Goal: Task Accomplishment & Management: Complete application form

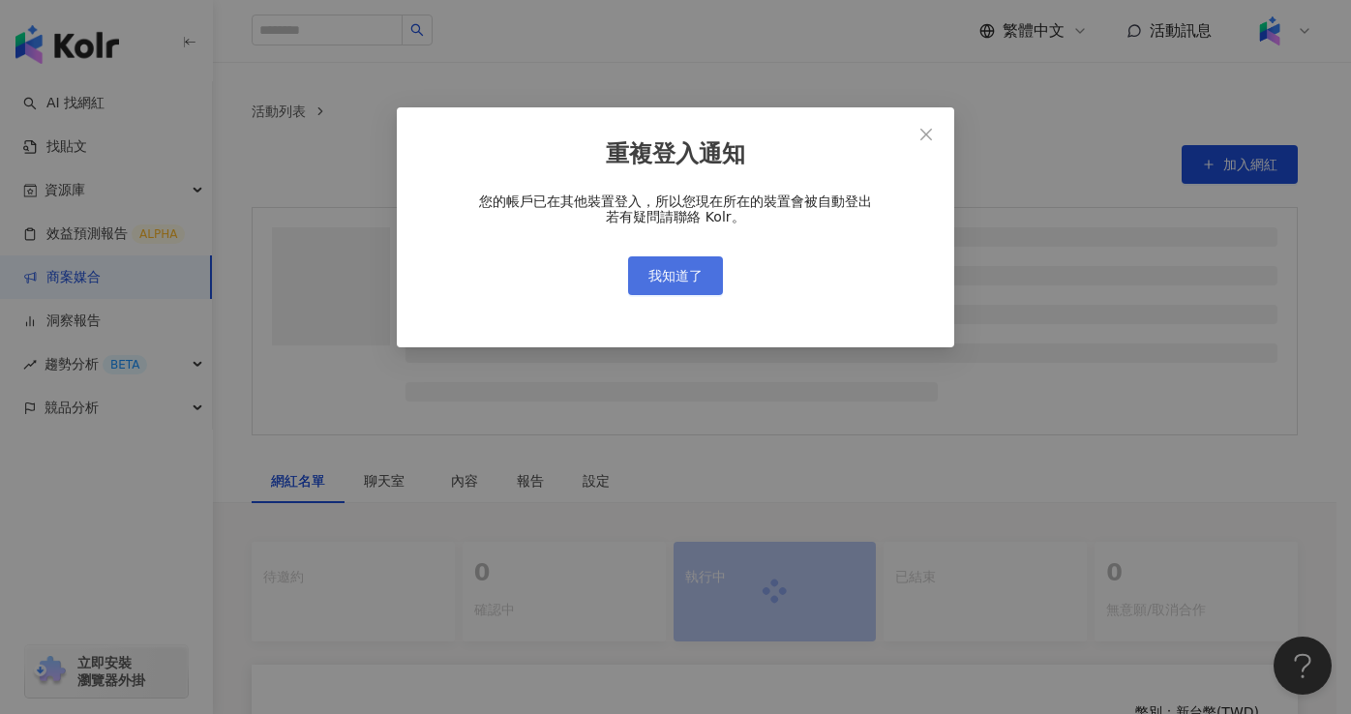
click at [693, 281] on span "我知道了" at bounding box center [676, 275] width 54 height 15
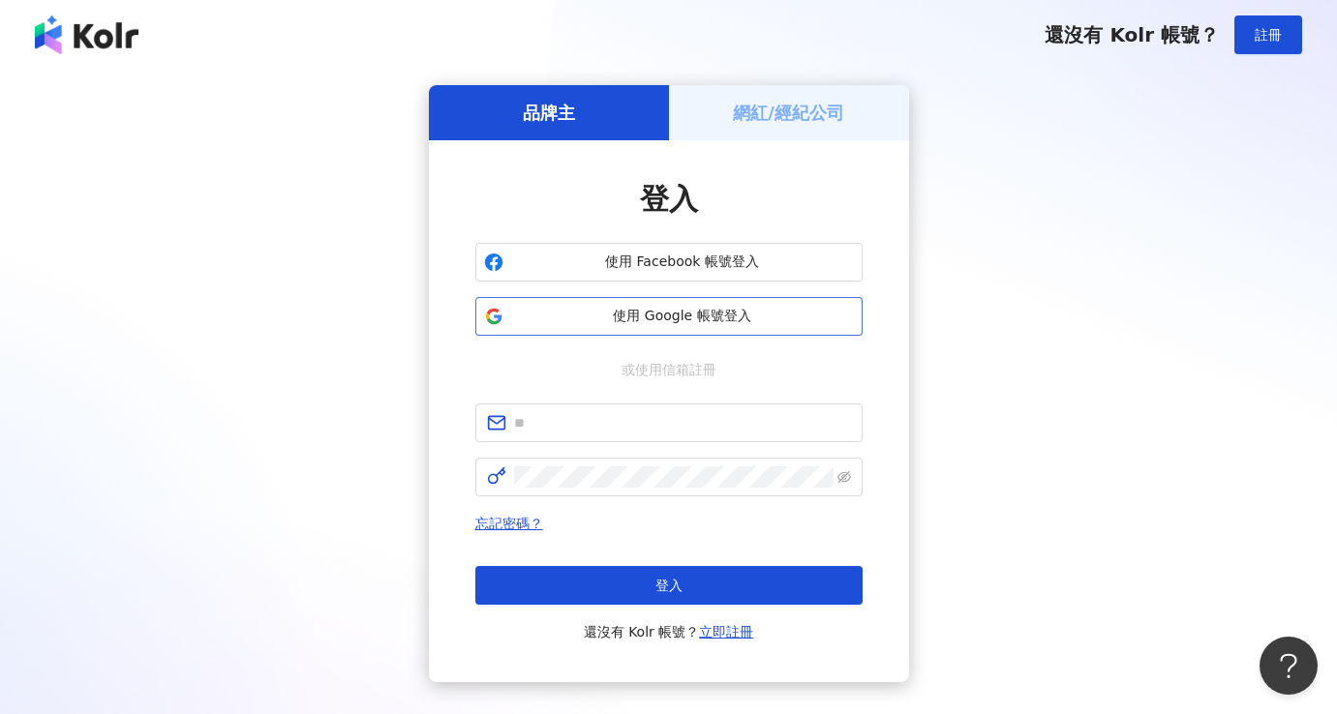
click at [624, 318] on span "使用 Google 帳號登入" at bounding box center [682, 316] width 343 height 19
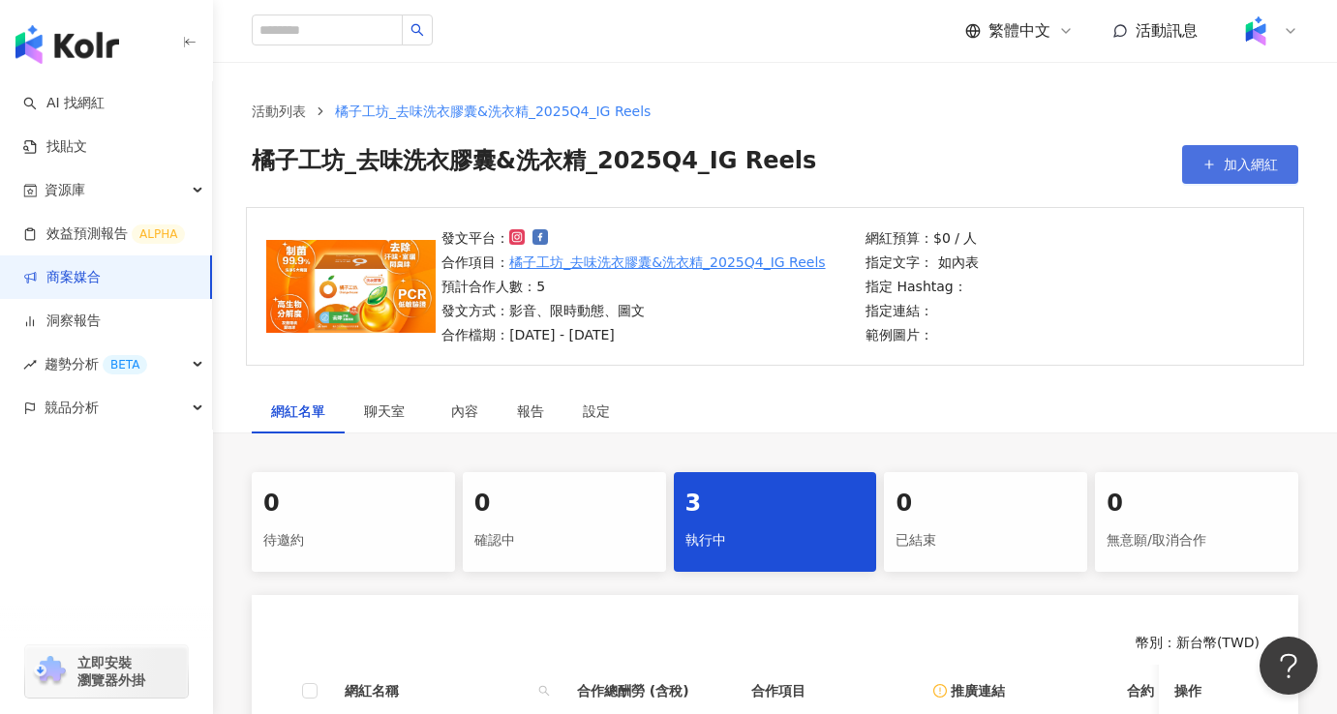
click at [1243, 174] on button "加入網紅" at bounding box center [1240, 164] width 116 height 39
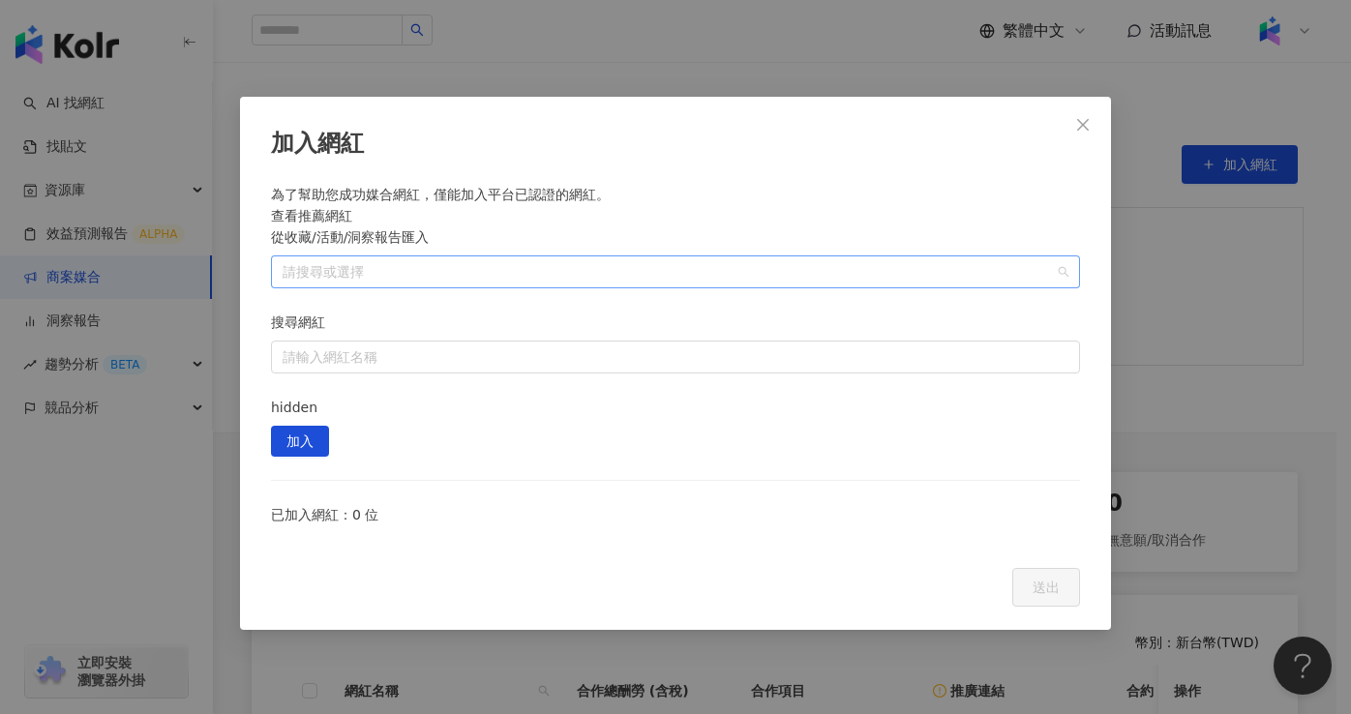
click at [554, 266] on div at bounding box center [665, 271] width 781 height 15
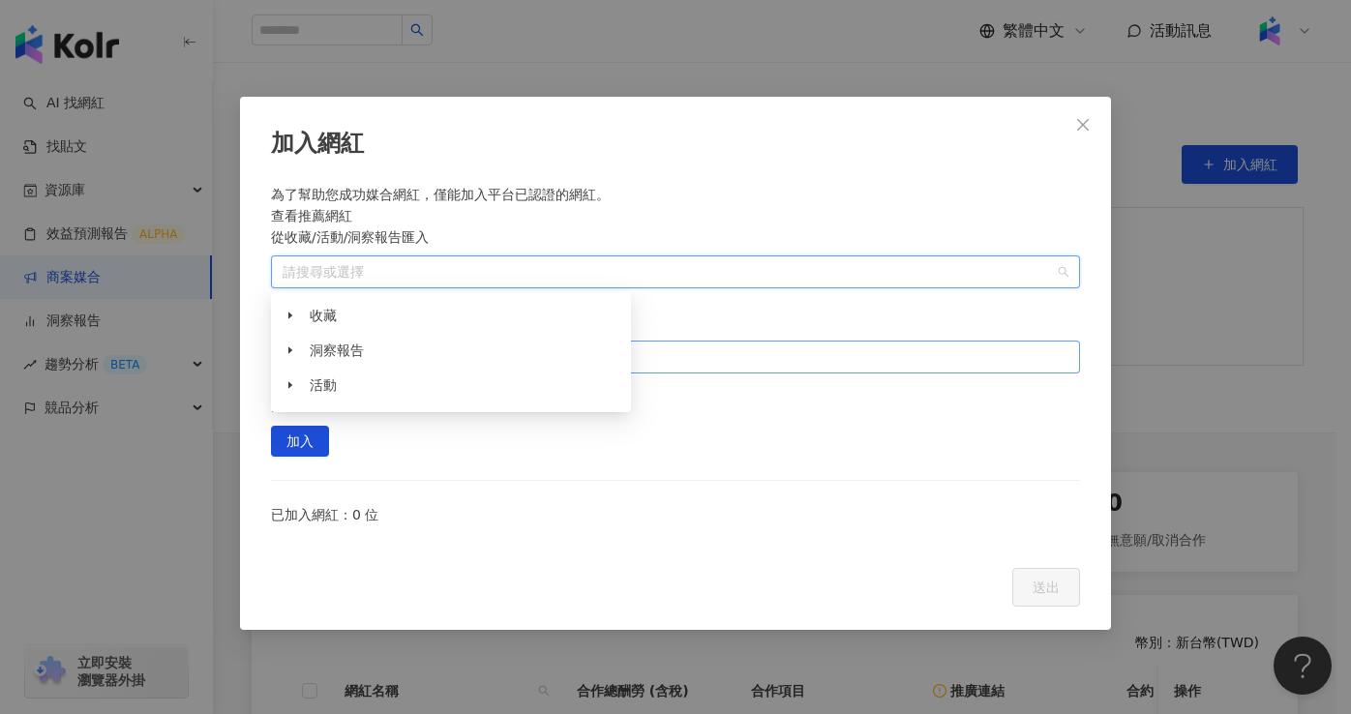
click at [725, 342] on input "搜尋網紅" at bounding box center [676, 357] width 786 height 31
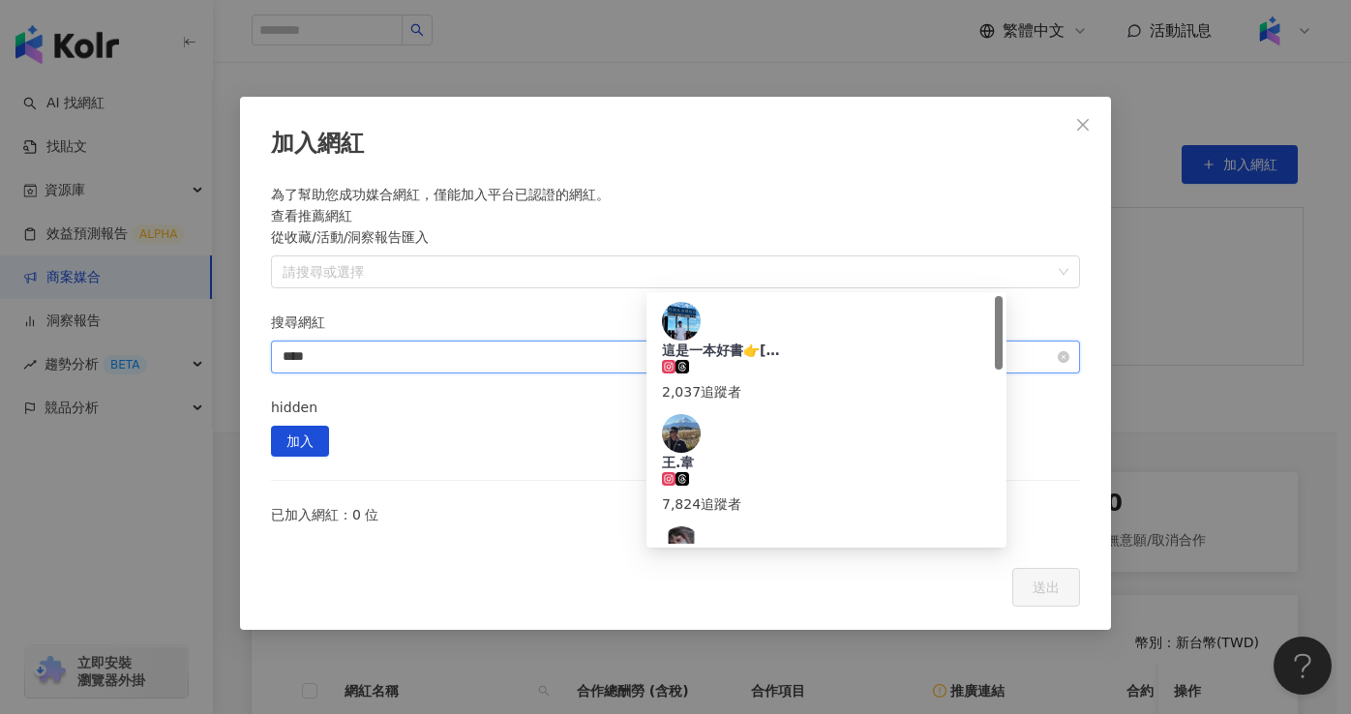
type input "***"
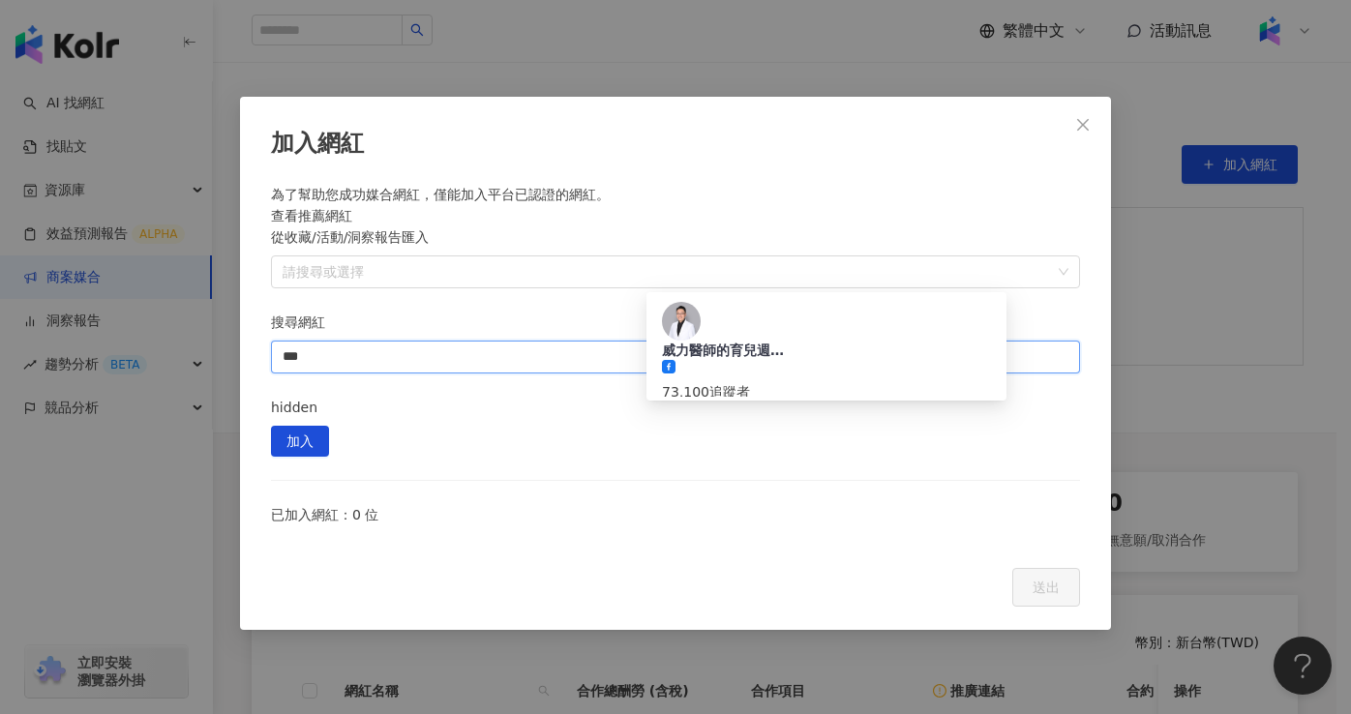
click at [810, 494] on div "8,152 追蹤者" at bounding box center [826, 504] width 329 height 21
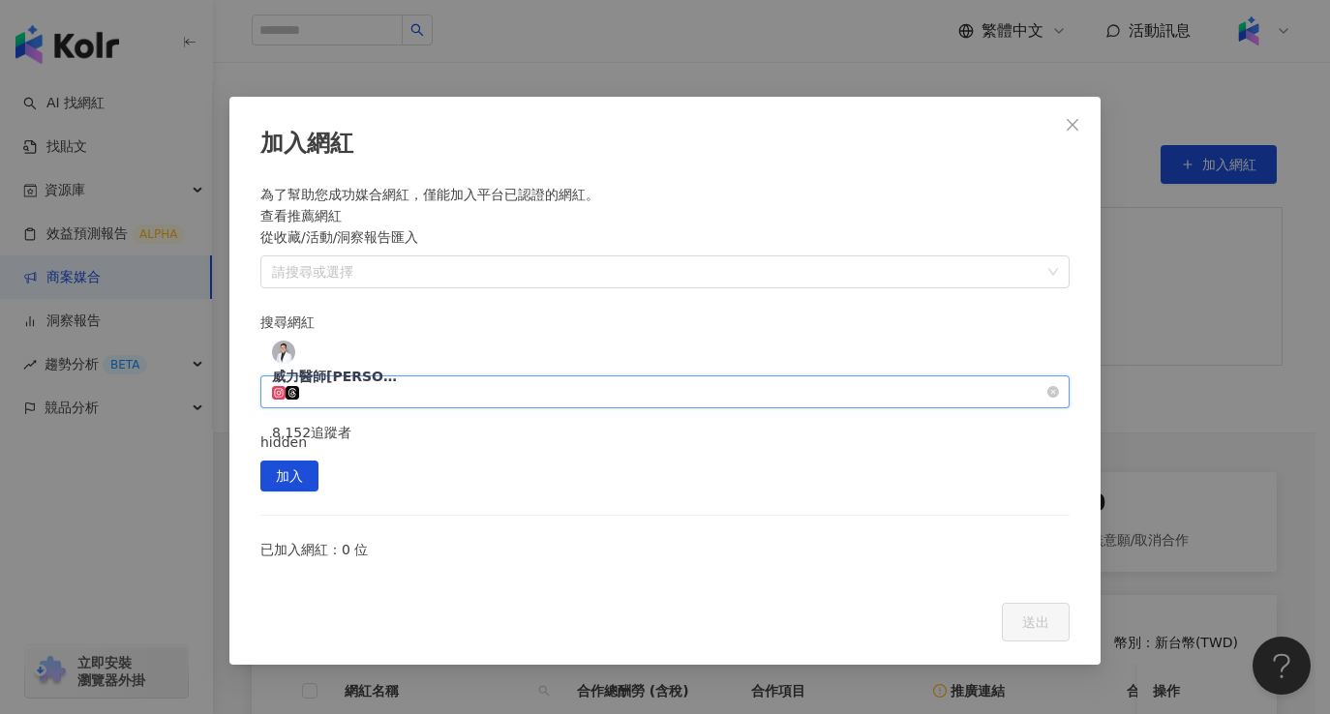
click at [922, 336] on div "威力醫師王韋力 8,152 追蹤者" at bounding box center [656, 392] width 769 height 112
click at [827, 336] on div "威力醫師王韋力 8,152 追蹤者" at bounding box center [656, 392] width 769 height 112
click at [398, 367] on span "威力醫師[PERSON_NAME]" at bounding box center [335, 376] width 126 height 19
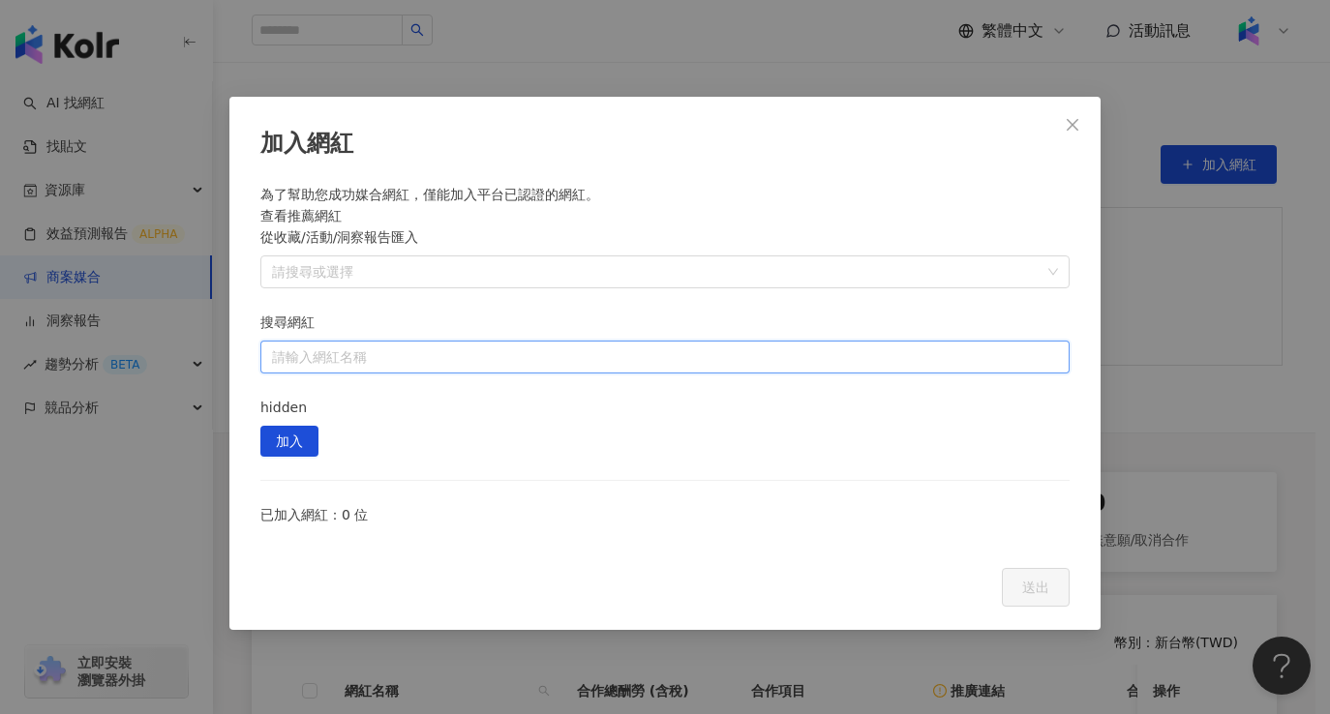
click at [867, 342] on input "搜尋網紅" at bounding box center [665, 357] width 786 height 31
type input "***"
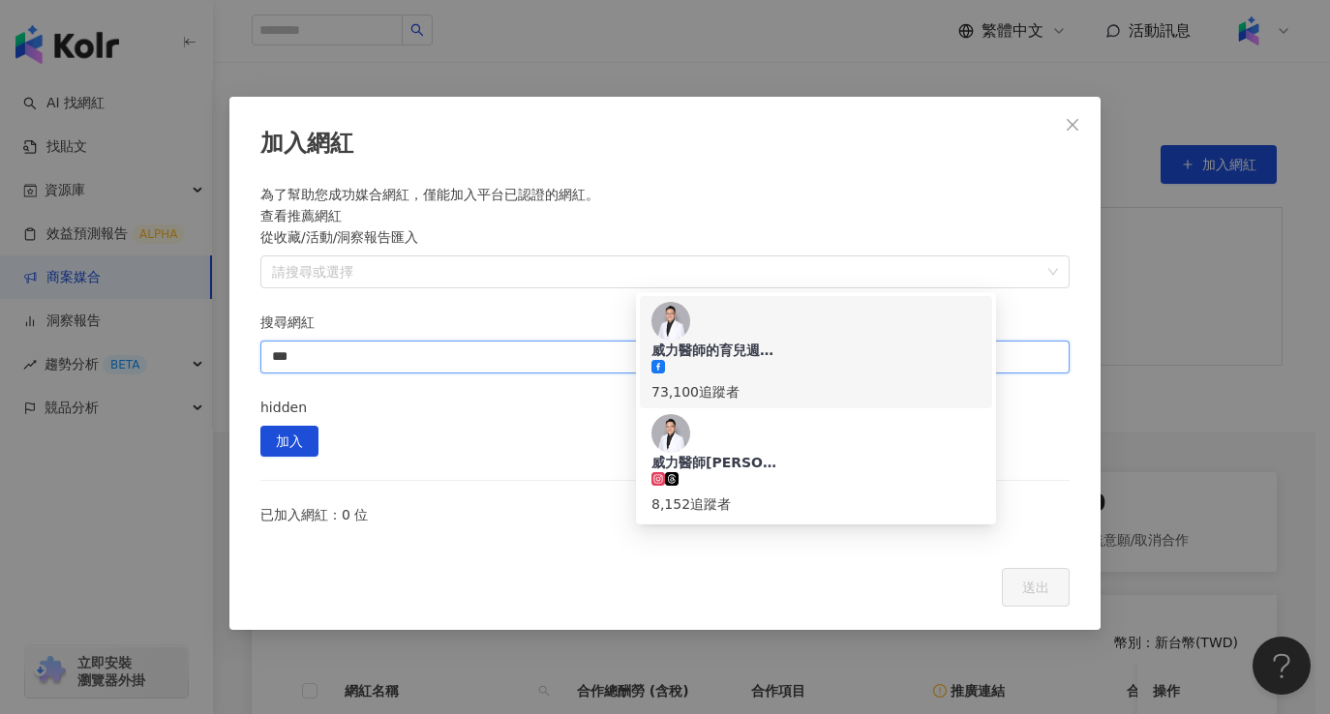
click at [875, 342] on div "威力醫師的育兒週記-王韋力 73,100 追蹤者" at bounding box center [816, 352] width 352 height 112
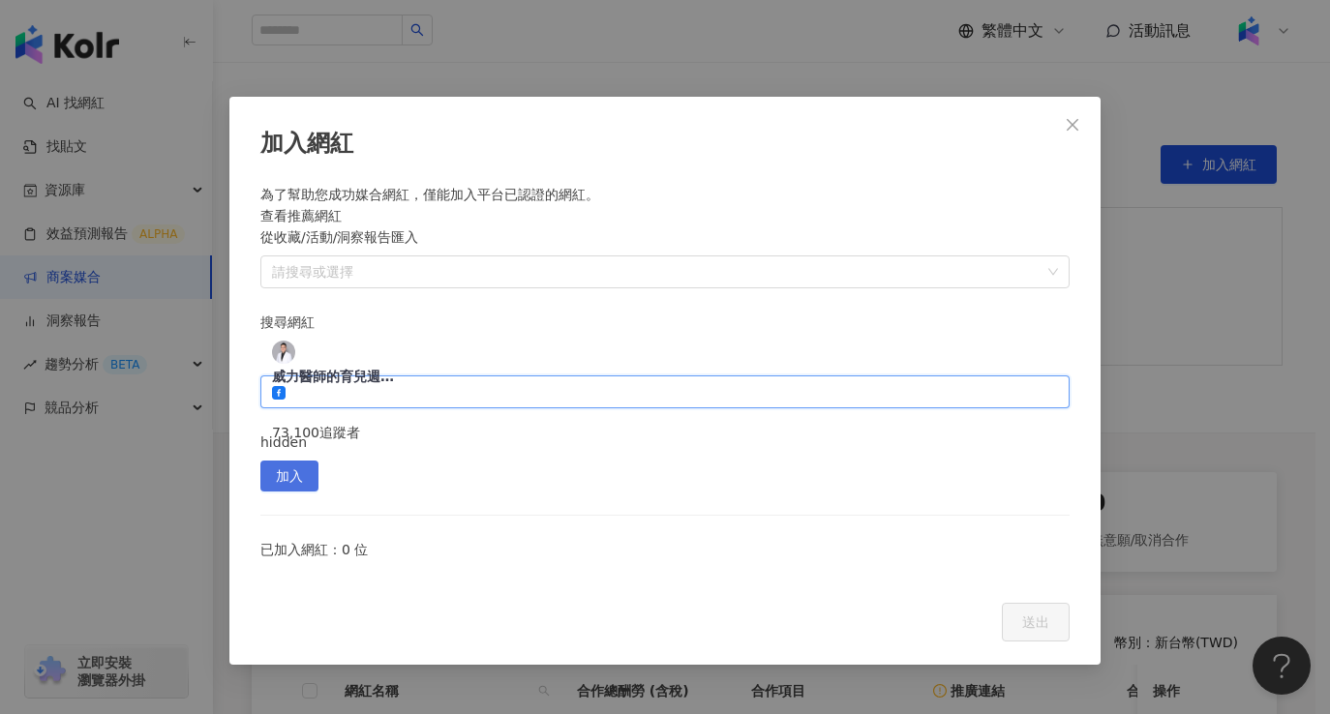
click at [303, 462] on span "加入" at bounding box center [289, 477] width 27 height 31
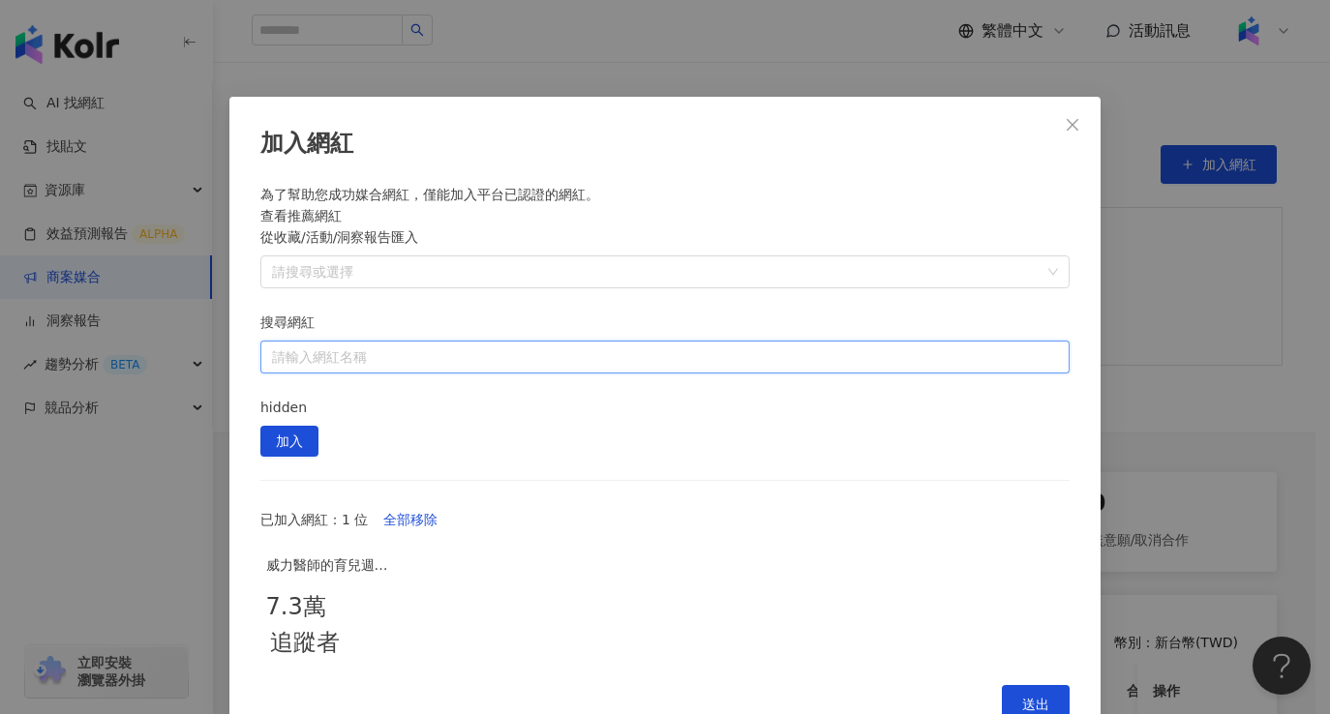
click at [782, 342] on input "搜尋網紅" at bounding box center [665, 357] width 786 height 31
type input "***"
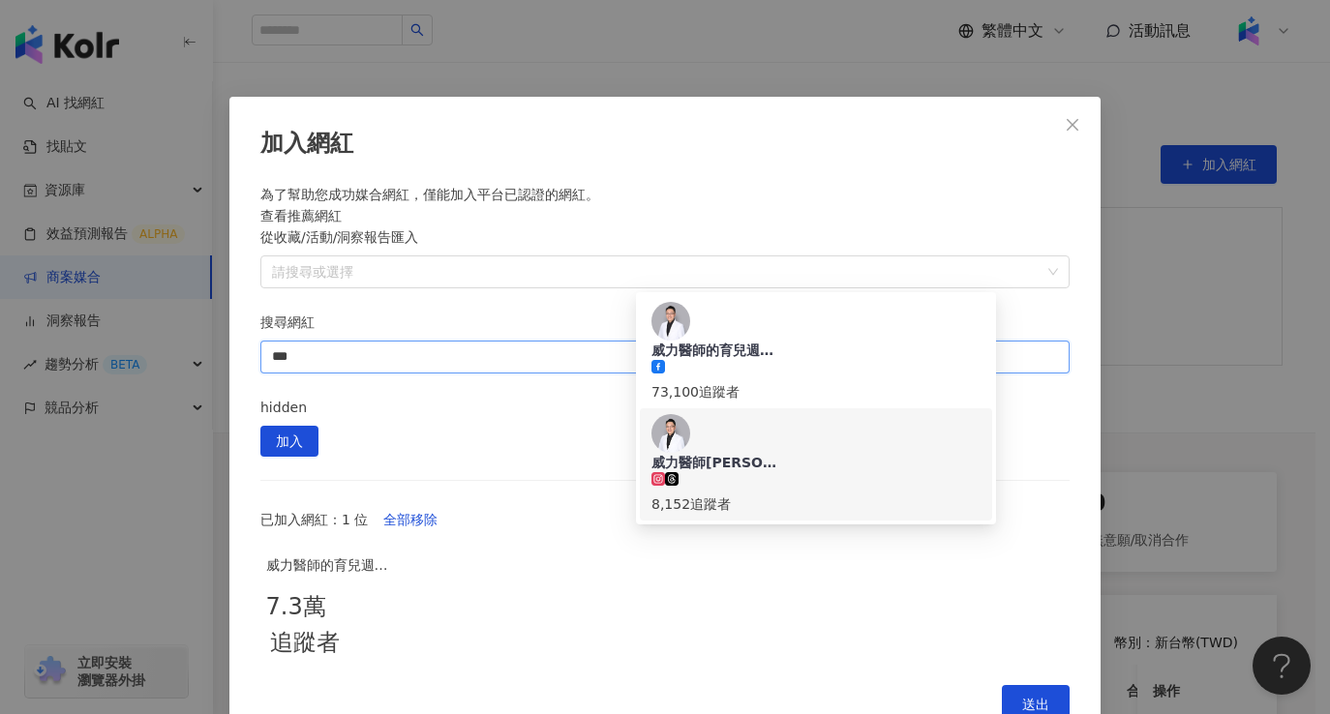
click at [830, 472] on div "8,152 追蹤者" at bounding box center [815, 493] width 329 height 43
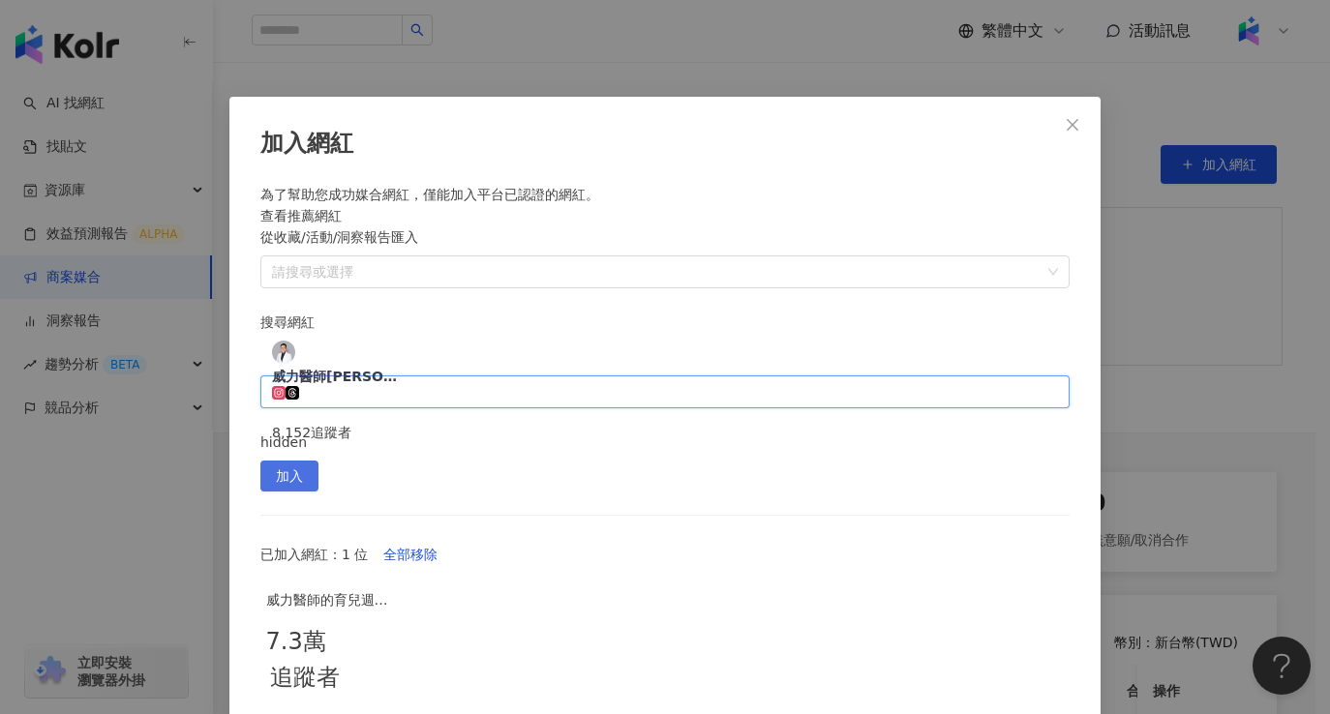
click at [303, 462] on span "加入" at bounding box center [289, 477] width 27 height 31
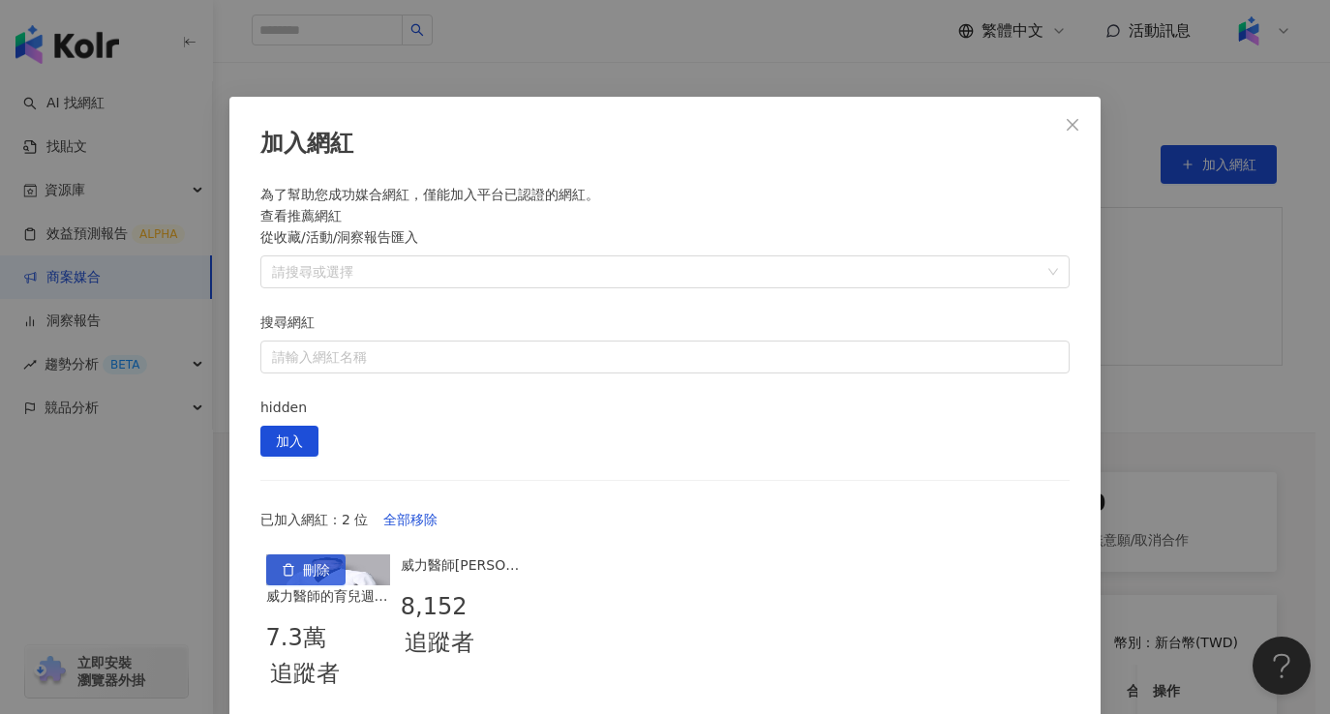
click at [330, 556] on span "刪除" at bounding box center [316, 571] width 27 height 31
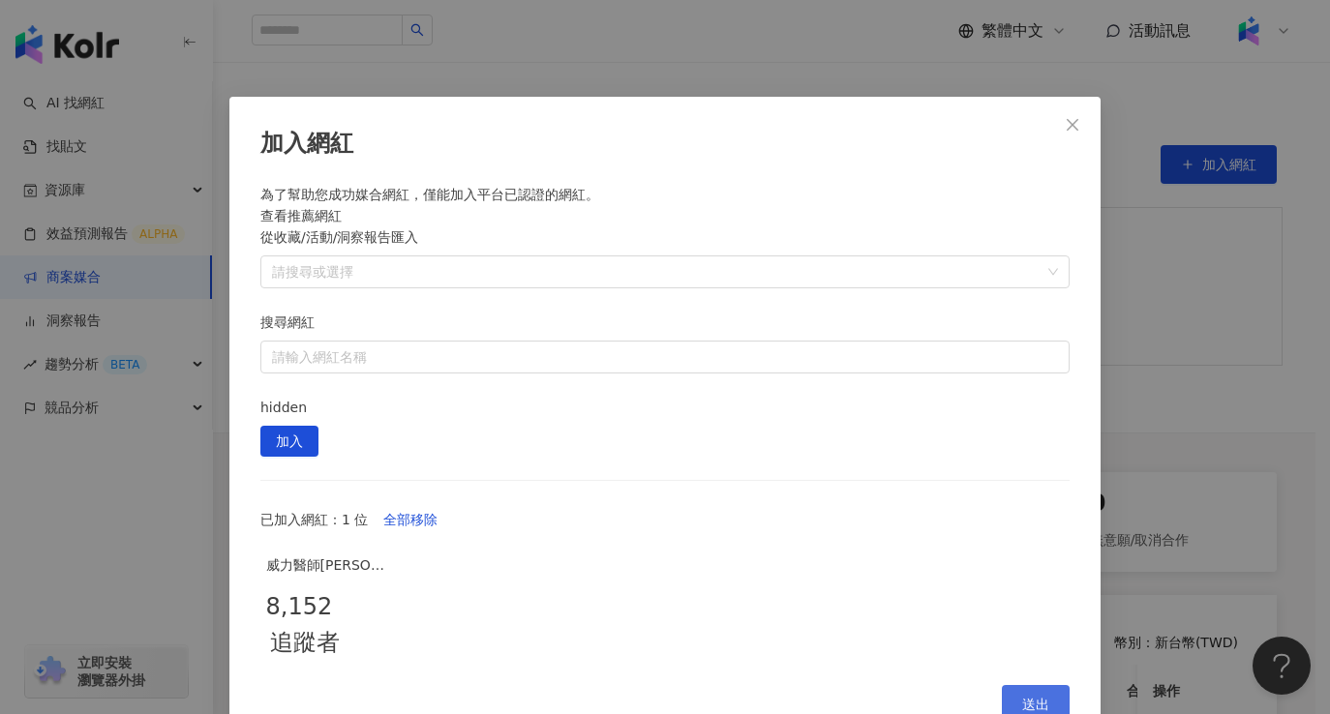
click at [1036, 685] on button "送出" at bounding box center [1036, 704] width 68 height 39
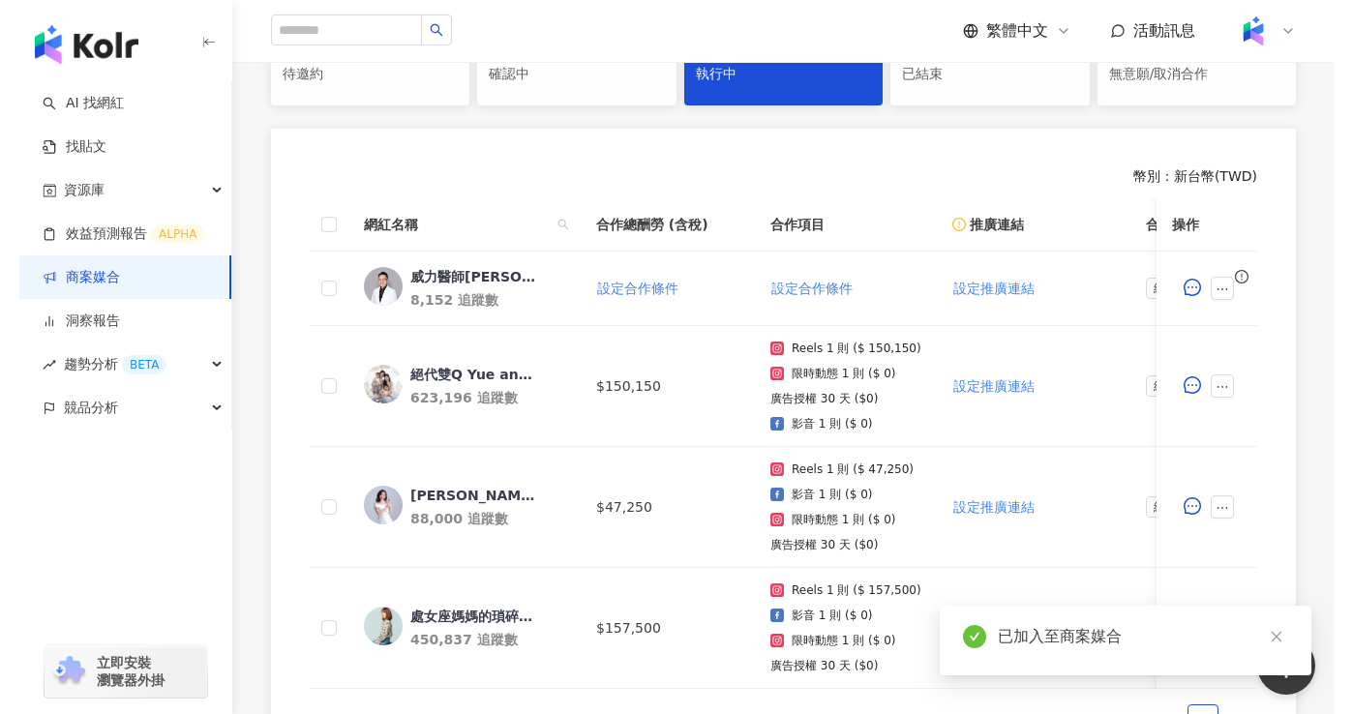
scroll to position [584, 0]
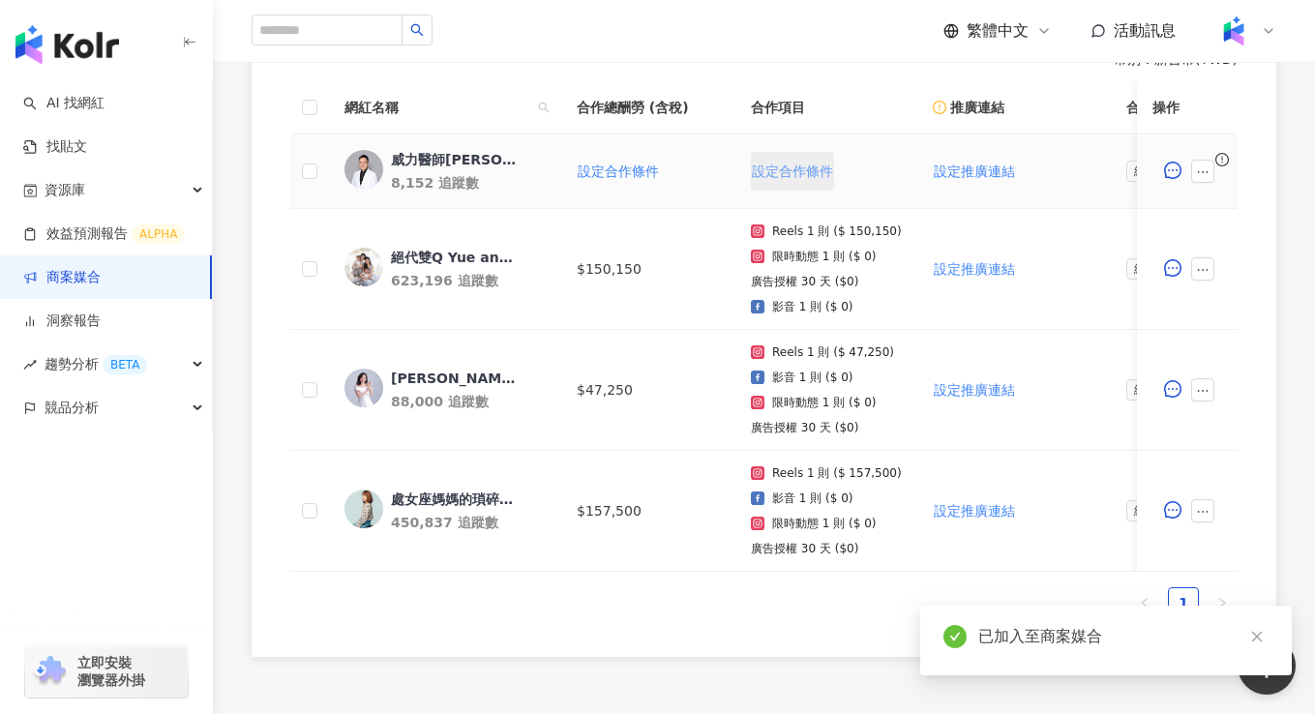
click at [779, 168] on span "設定合作條件" at bounding box center [792, 171] width 81 height 15
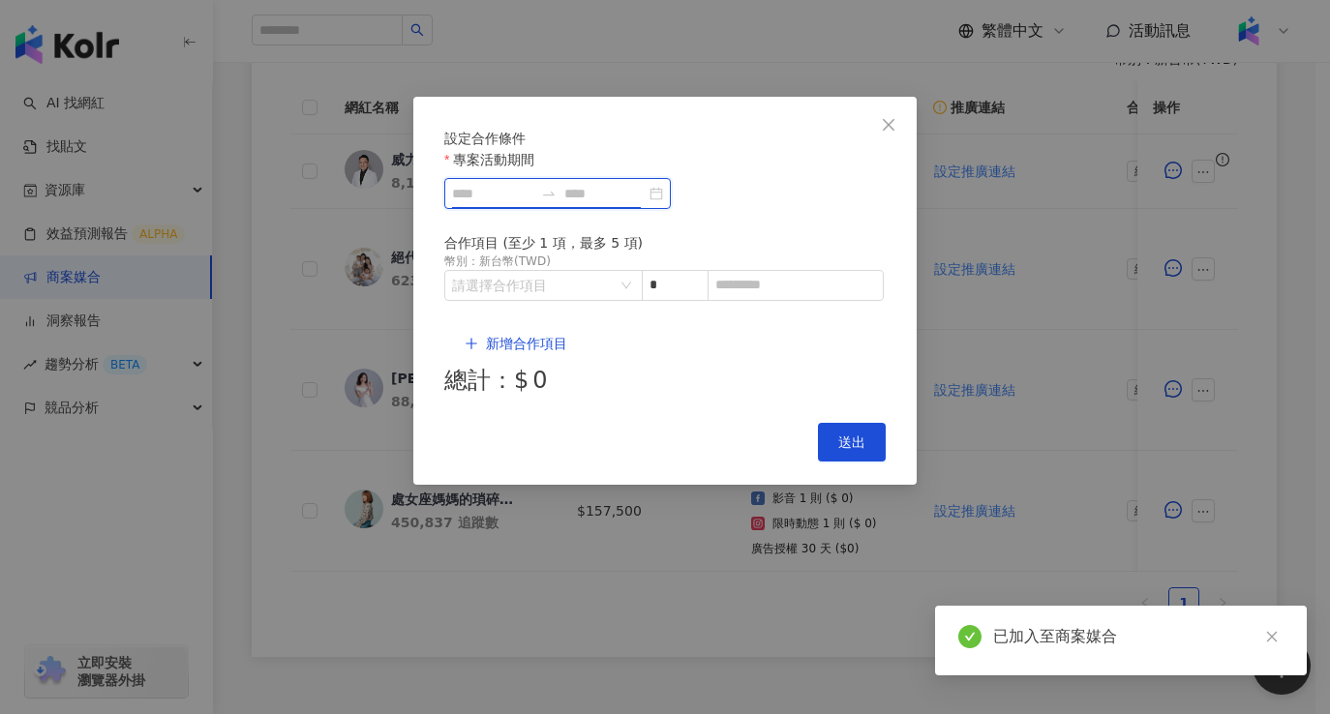
click at [533, 204] on input "專案活動期間" at bounding box center [492, 193] width 81 height 21
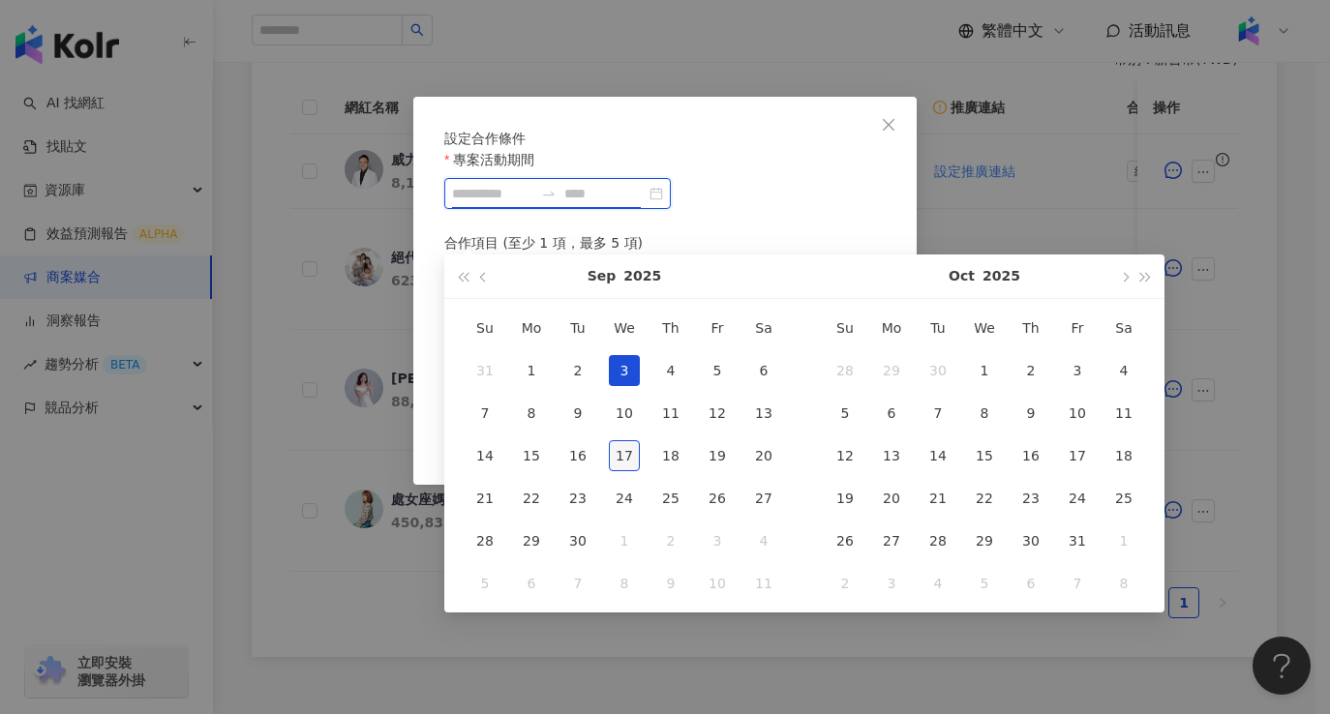
type input "**********"
click at [637, 465] on div "17" at bounding box center [624, 455] width 31 height 31
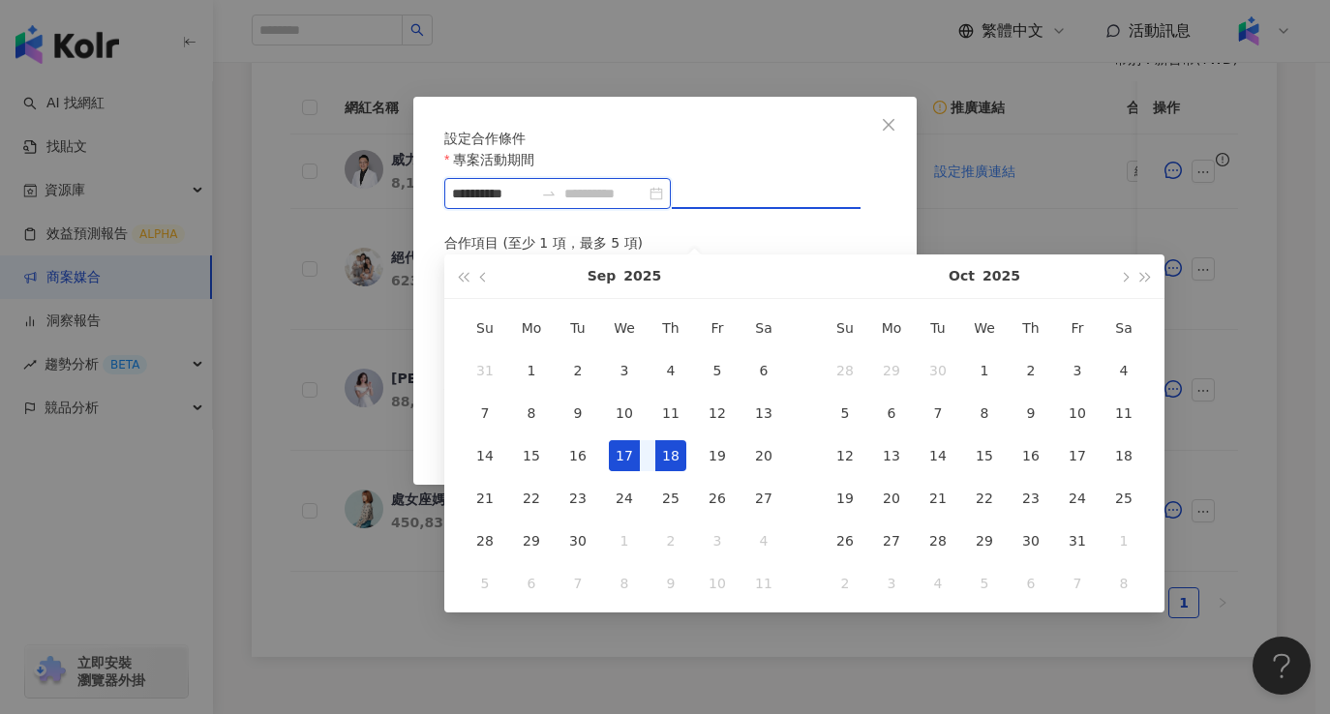
type input "**********"
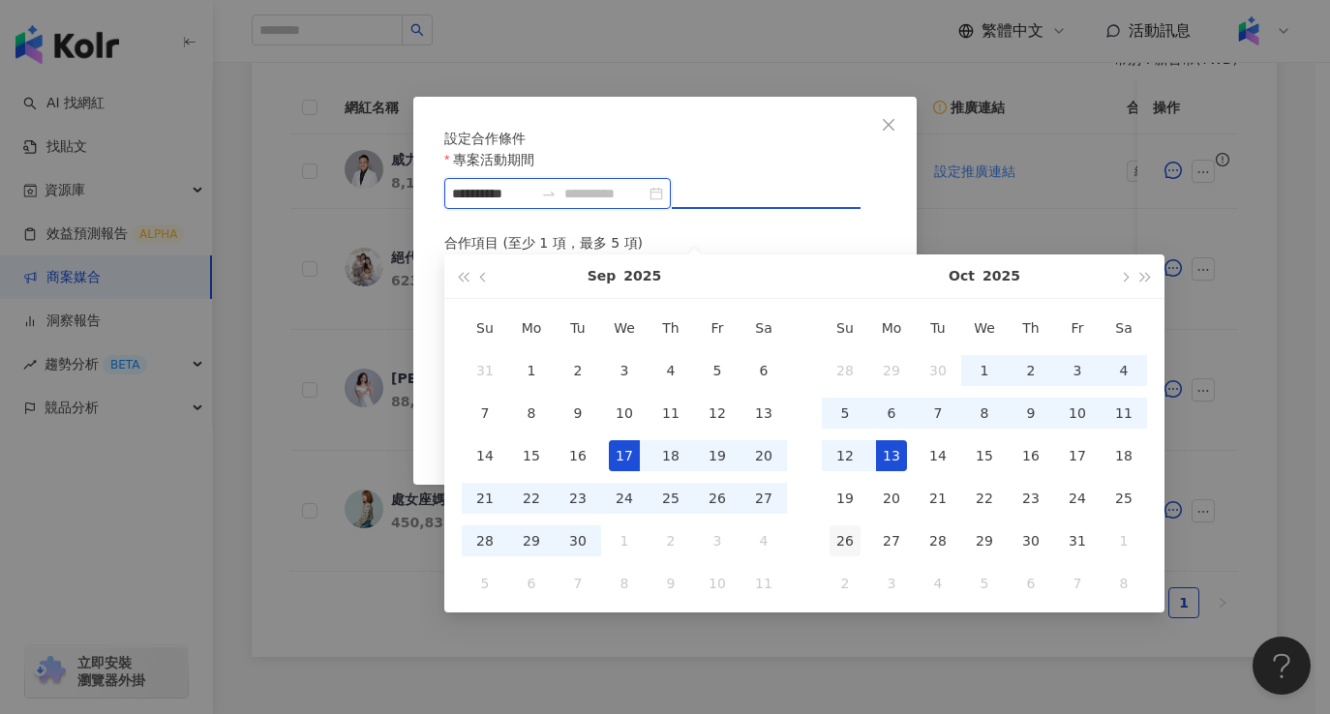
type input "**********"
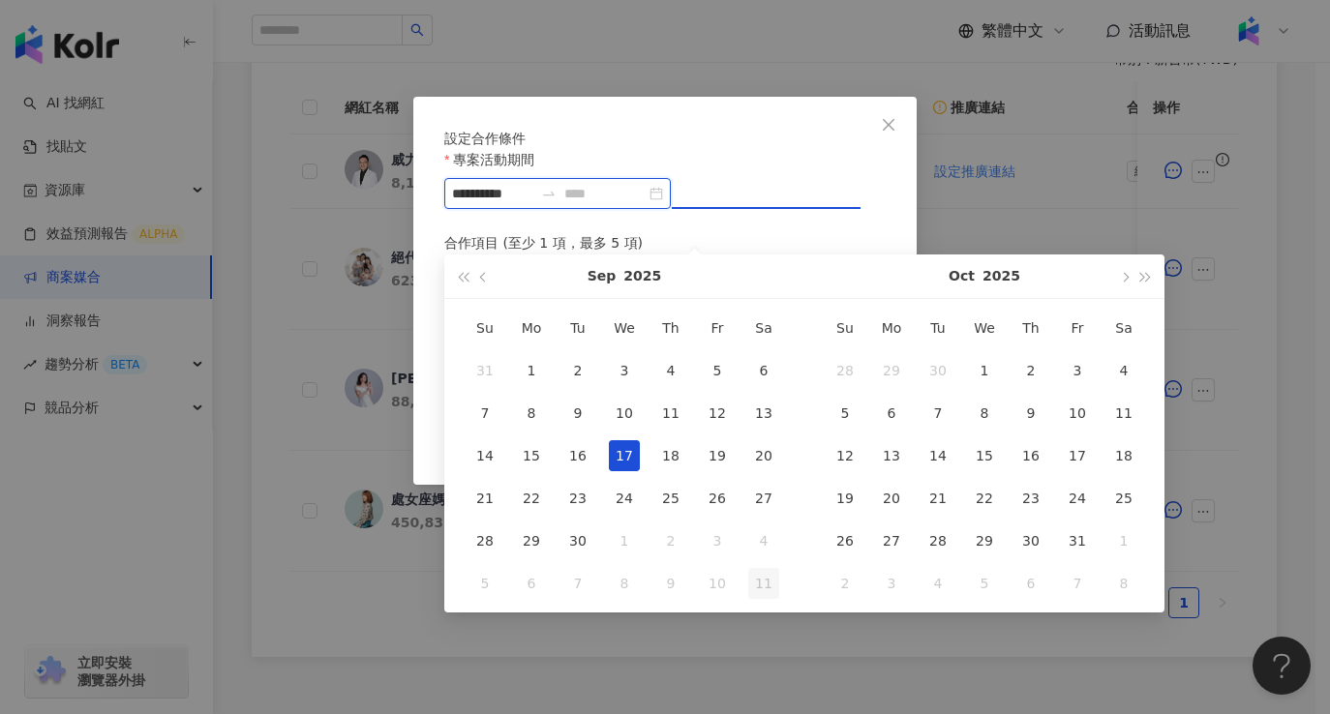
type input "**********"
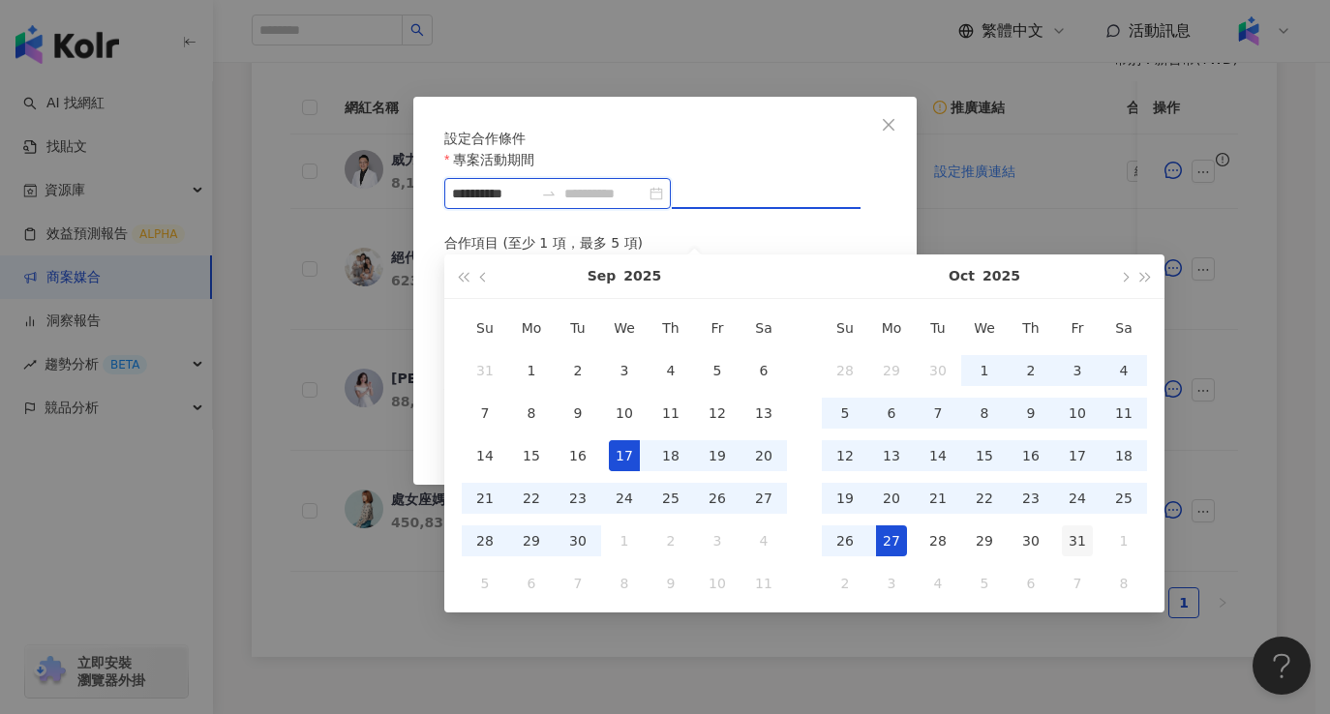
type input "**********"
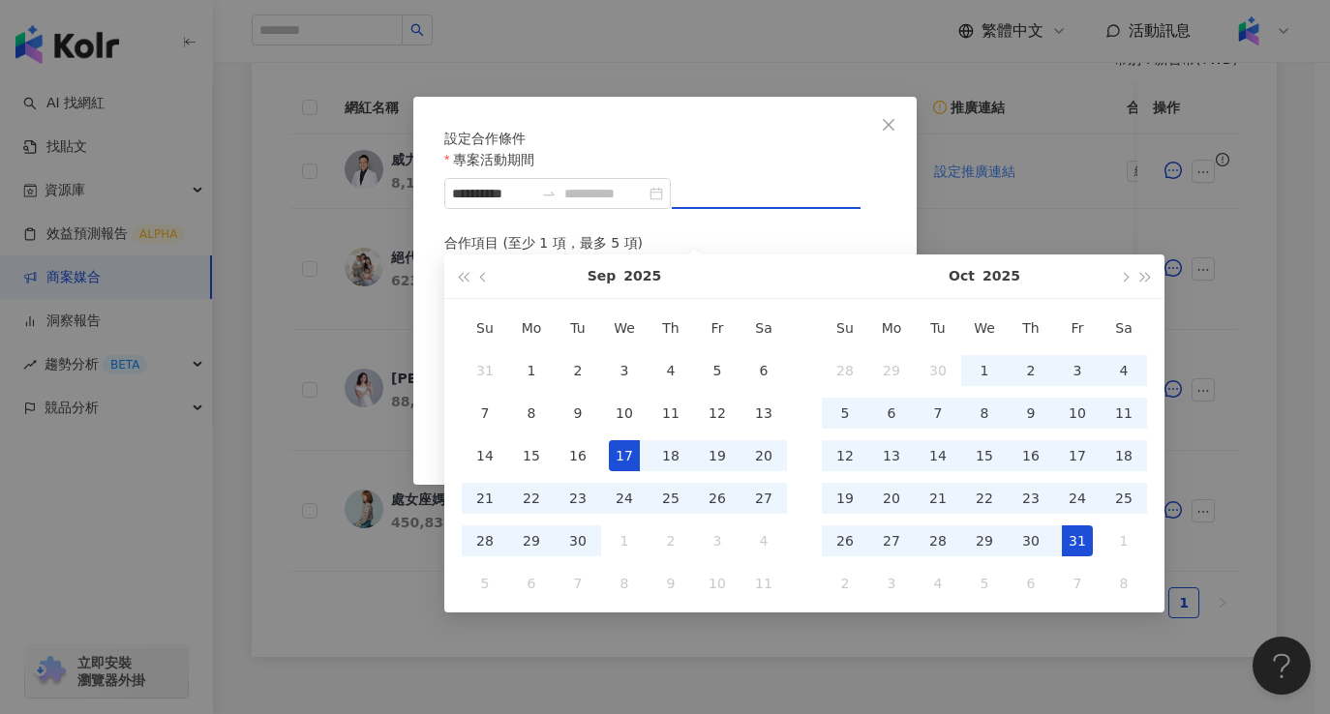
click at [1084, 555] on div "31" at bounding box center [1077, 541] width 31 height 31
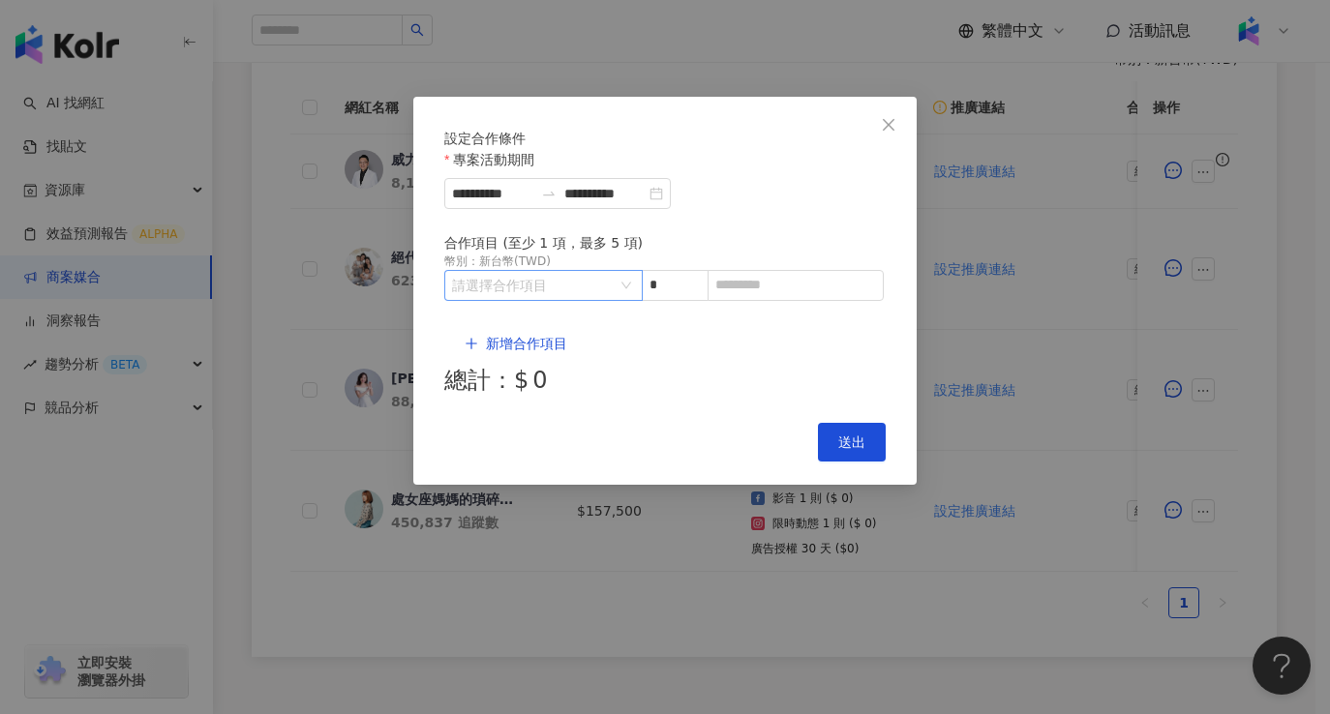
click at [605, 300] on input "search" at bounding box center [533, 285] width 163 height 29
click at [493, 388] on div "Instagram" at bounding box center [494, 395] width 69 height 21
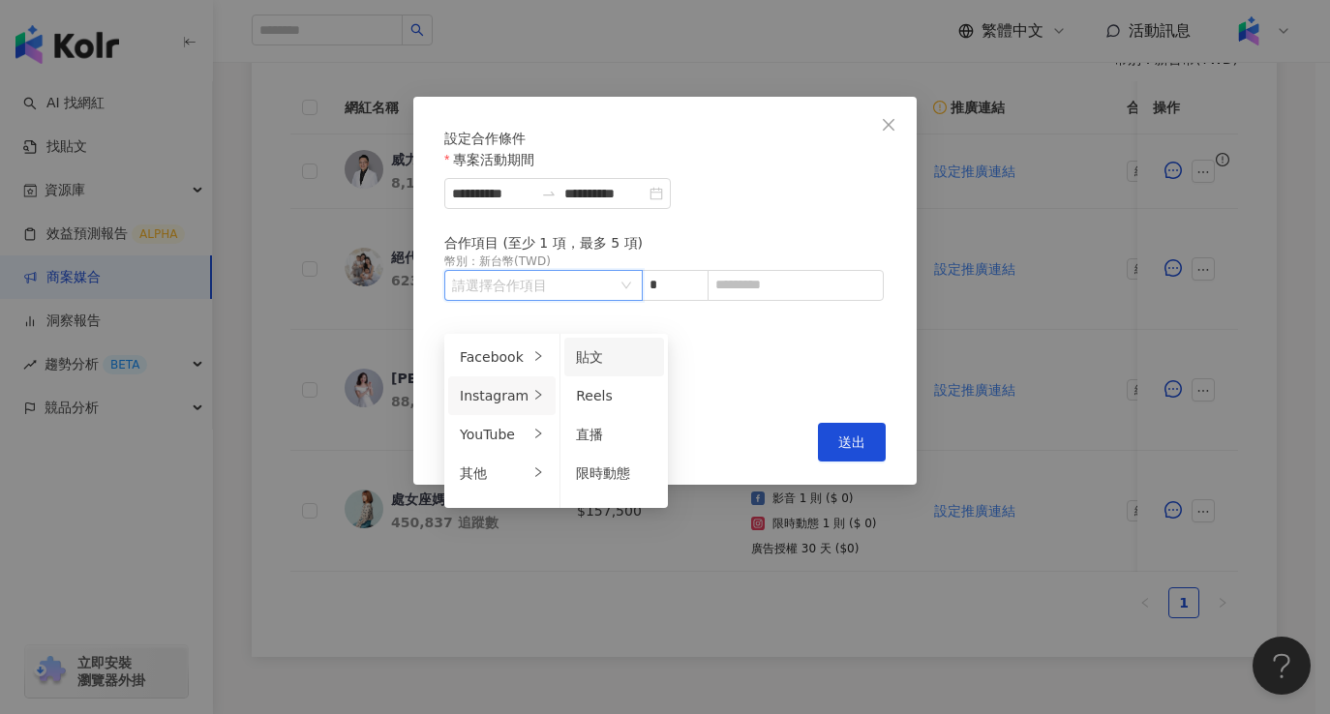
click at [599, 363] on div "貼文" at bounding box center [614, 357] width 76 height 21
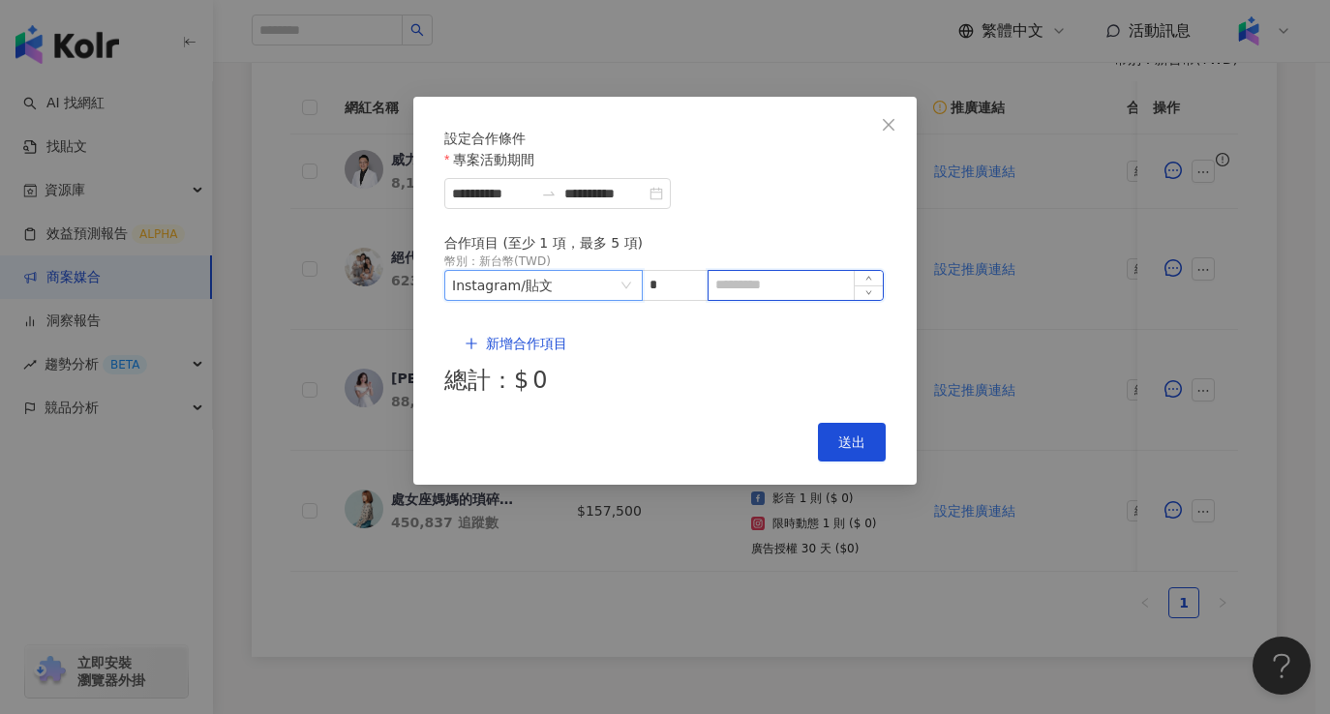
click at [744, 300] on input at bounding box center [796, 285] width 174 height 29
type input "*"
type input "*****"
click at [499, 340] on span "新增合作項目" at bounding box center [526, 343] width 81 height 15
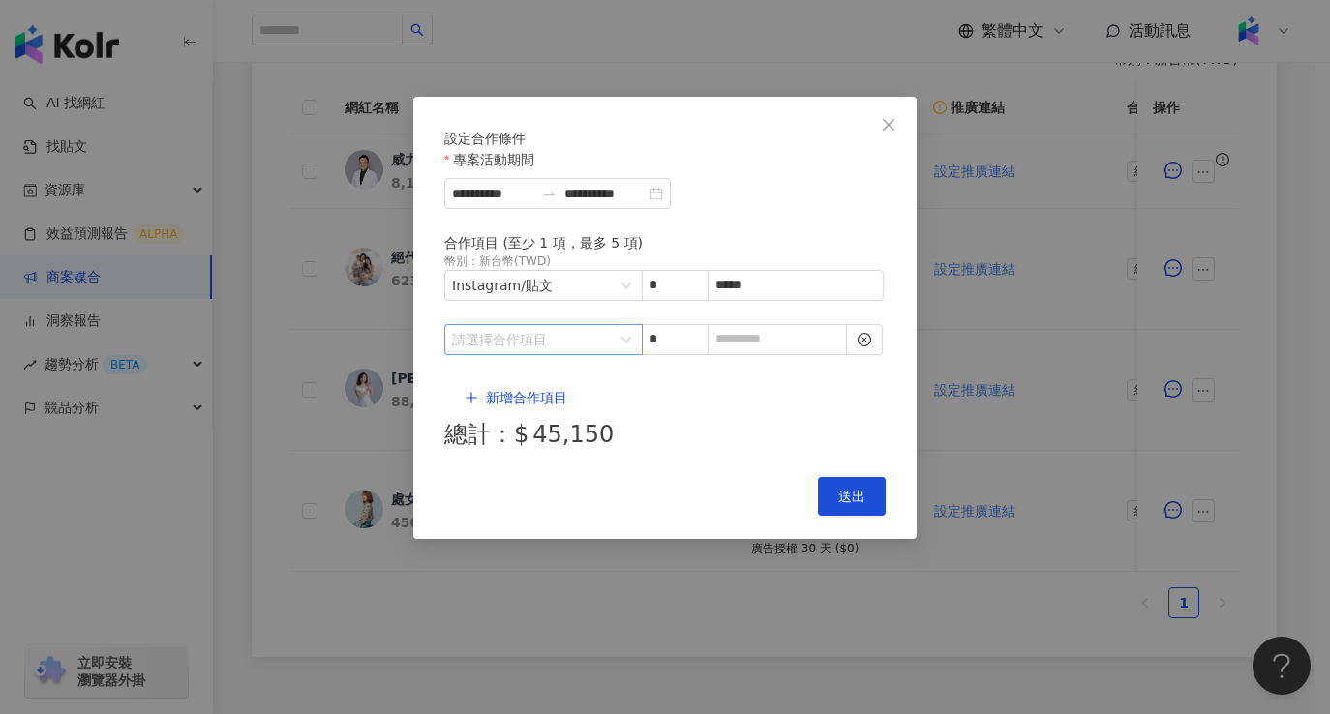
click at [592, 354] on input "search" at bounding box center [533, 339] width 163 height 29
click at [507, 395] on div "Facebook" at bounding box center [494, 391] width 69 height 21
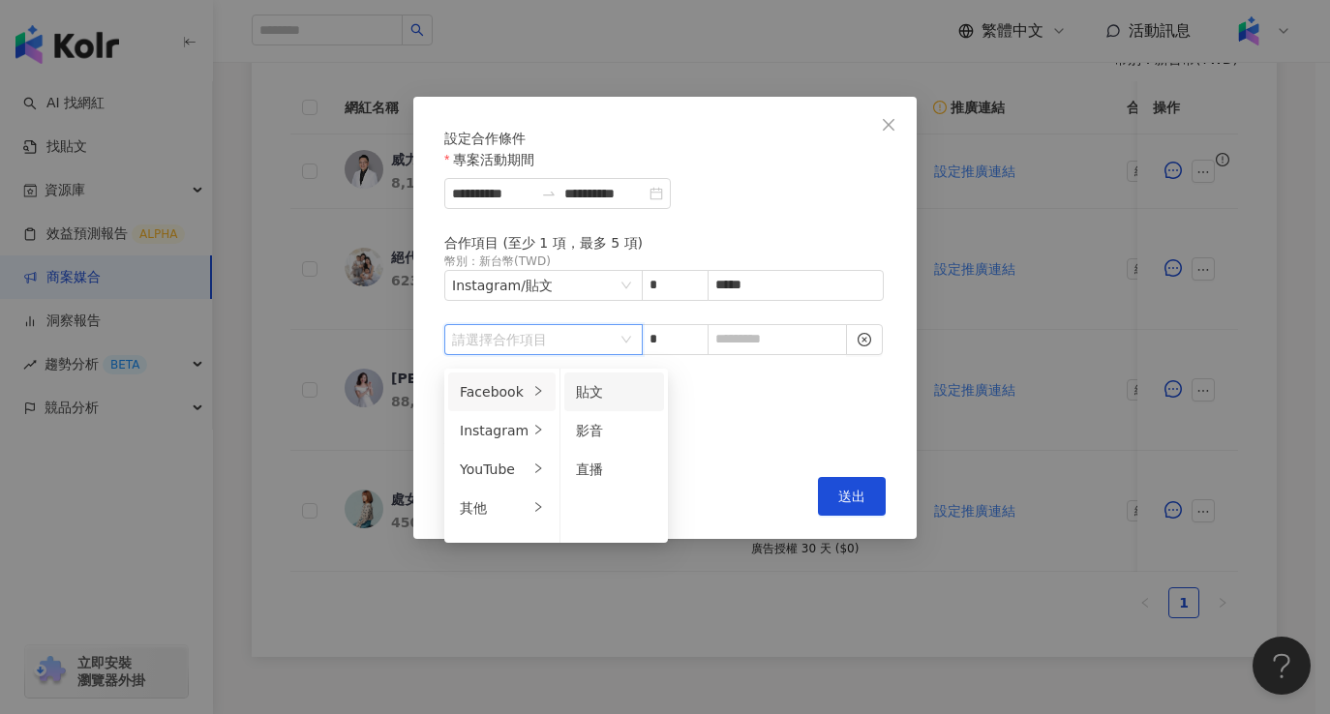
click at [594, 399] on div "貼文" at bounding box center [614, 391] width 76 height 21
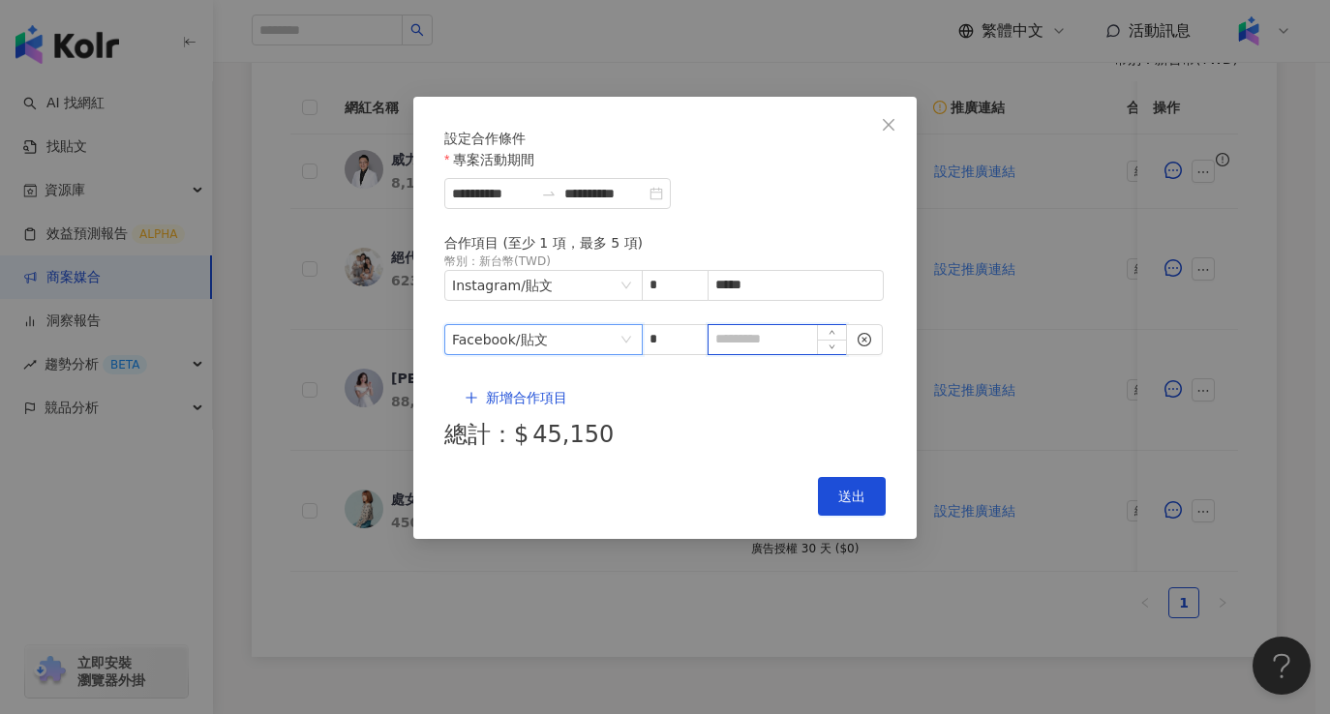
click at [761, 346] on input at bounding box center [777, 339] width 137 height 29
type input "*"
click at [497, 386] on button "新增合作項目" at bounding box center [515, 397] width 143 height 39
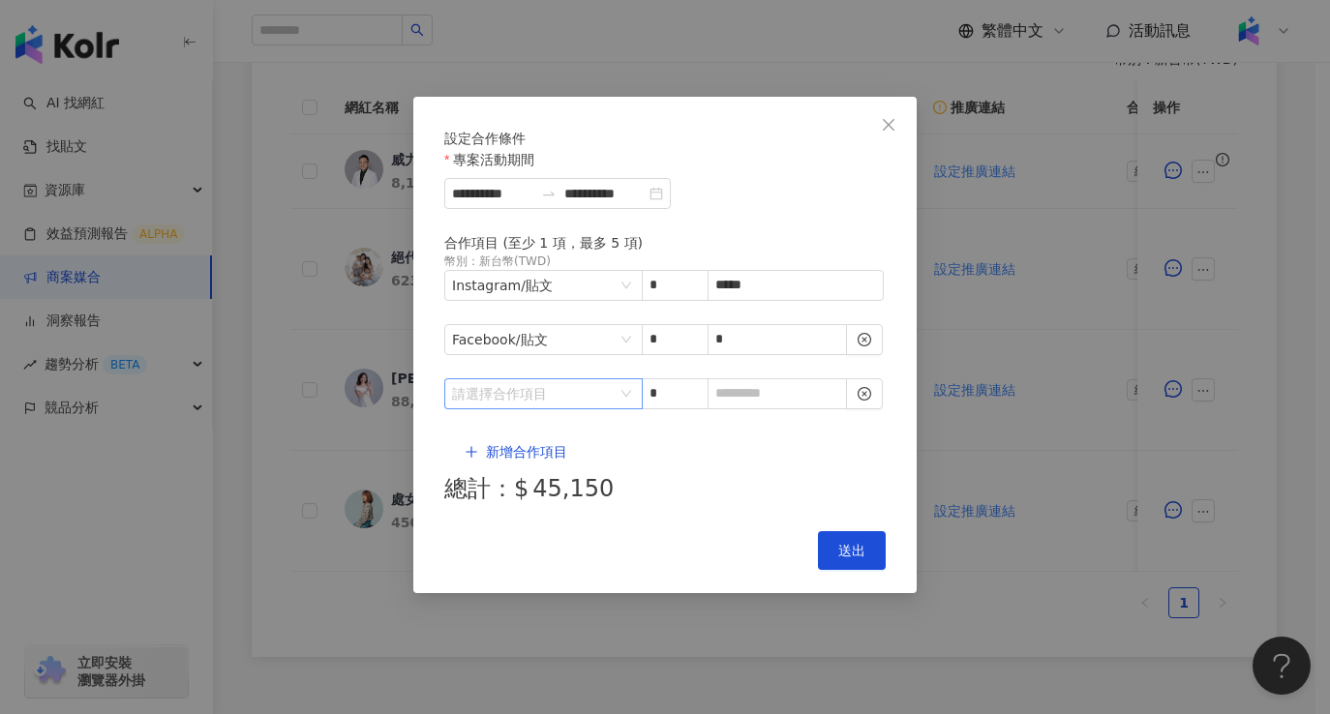
click at [520, 388] on input "search" at bounding box center [533, 393] width 163 height 29
click at [501, 539] on div "其他" at bounding box center [494, 542] width 69 height 21
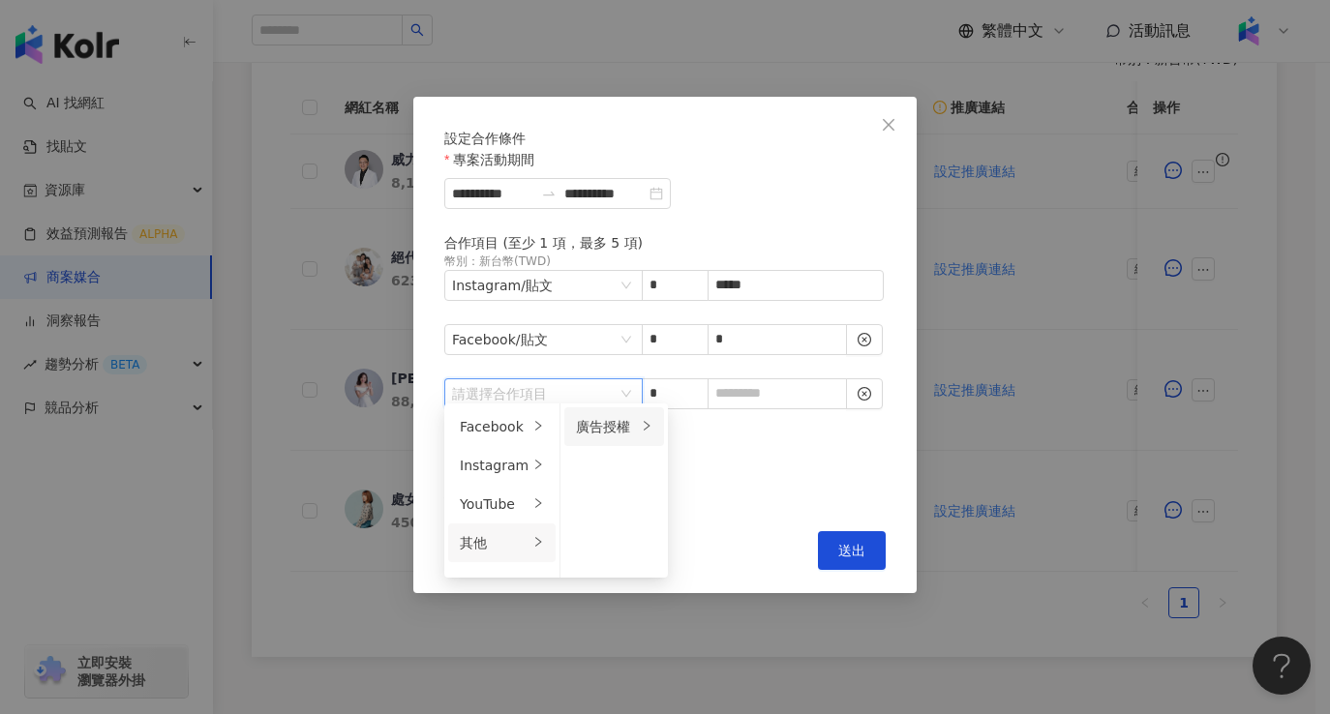
click at [602, 423] on div "廣告授權" at bounding box center [606, 426] width 61 height 21
click at [723, 514] on div "30 天" at bounding box center [721, 504] width 76 height 21
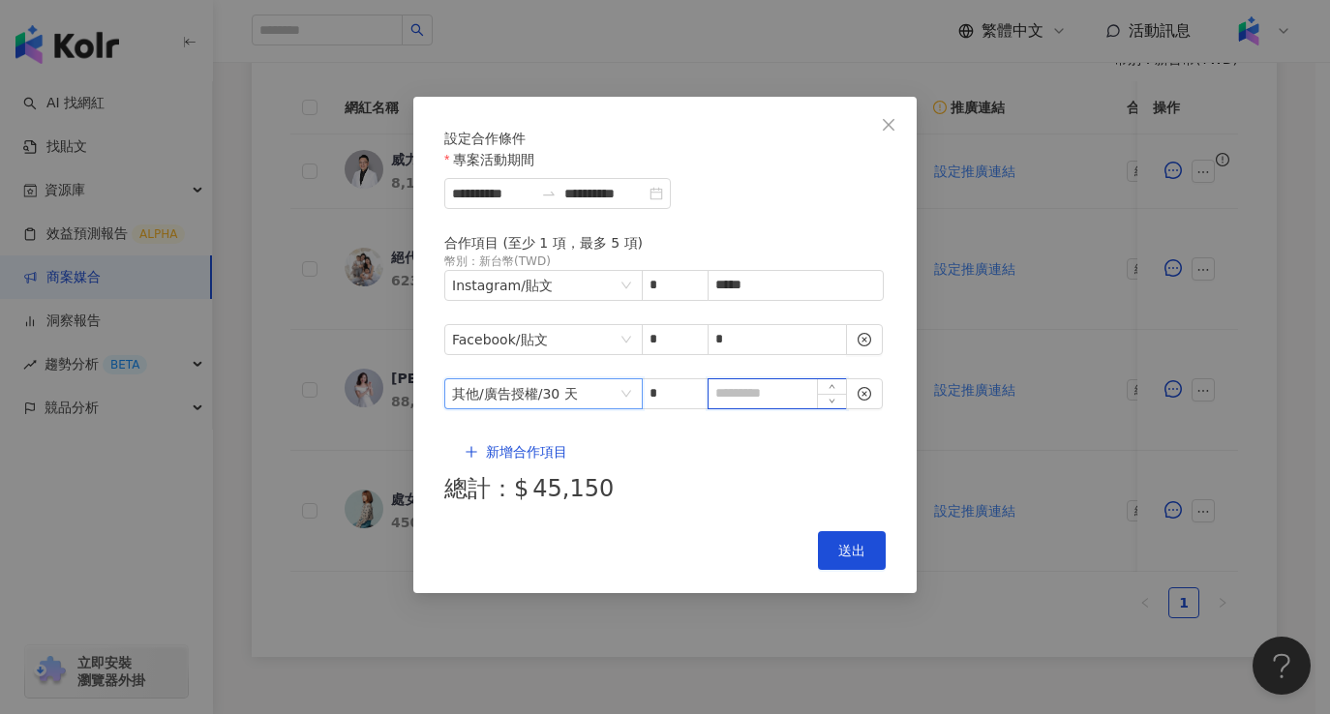
click at [750, 379] on input at bounding box center [777, 393] width 137 height 29
type input "*"
click at [862, 390] on icon "close-circle" at bounding box center [865, 394] width 14 height 14
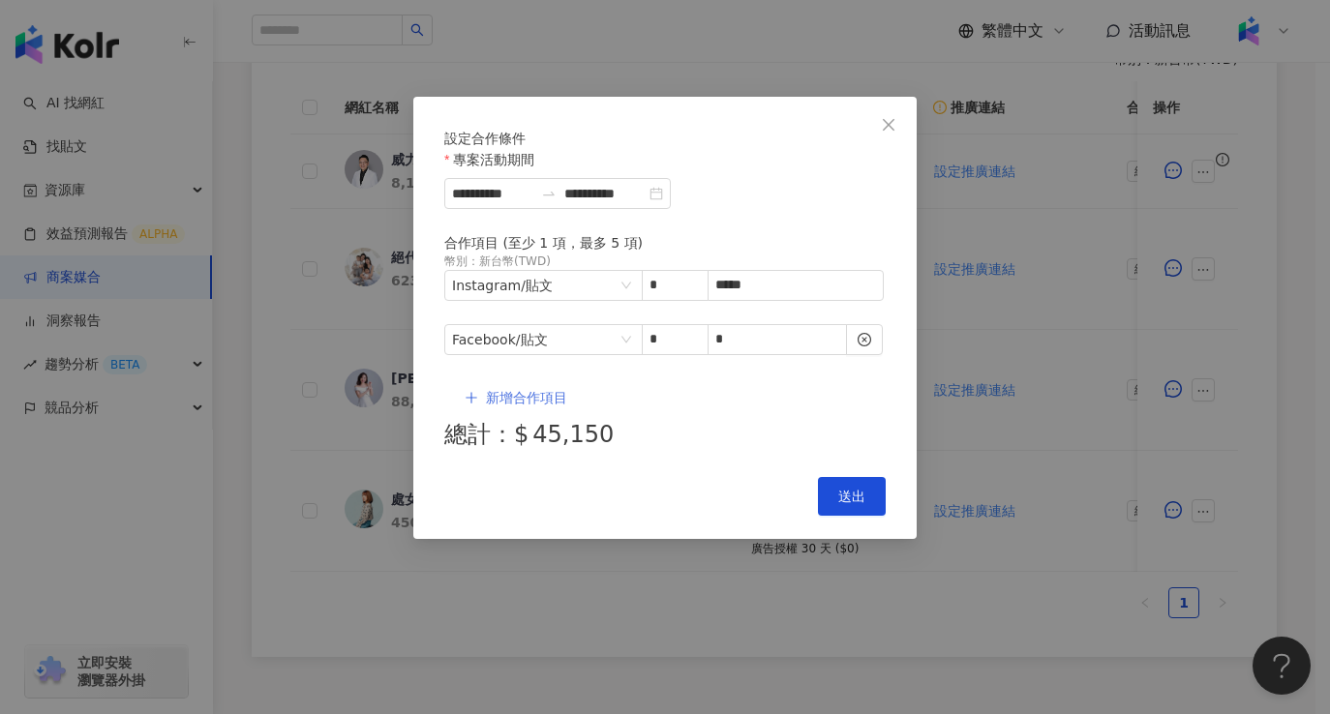
click at [493, 390] on span "新增合作項目" at bounding box center [526, 397] width 81 height 15
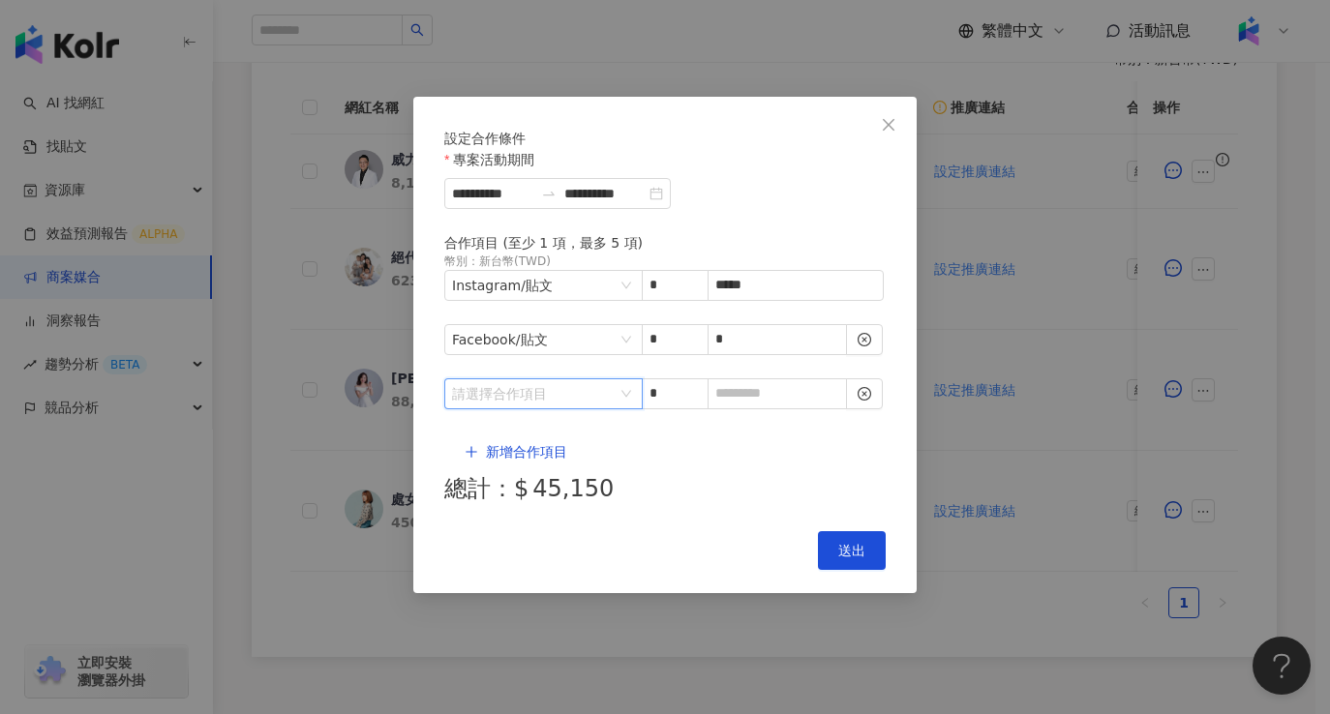
click at [535, 384] on input "search" at bounding box center [533, 393] width 163 height 29
click at [503, 458] on div "Instagram" at bounding box center [494, 465] width 69 height 21
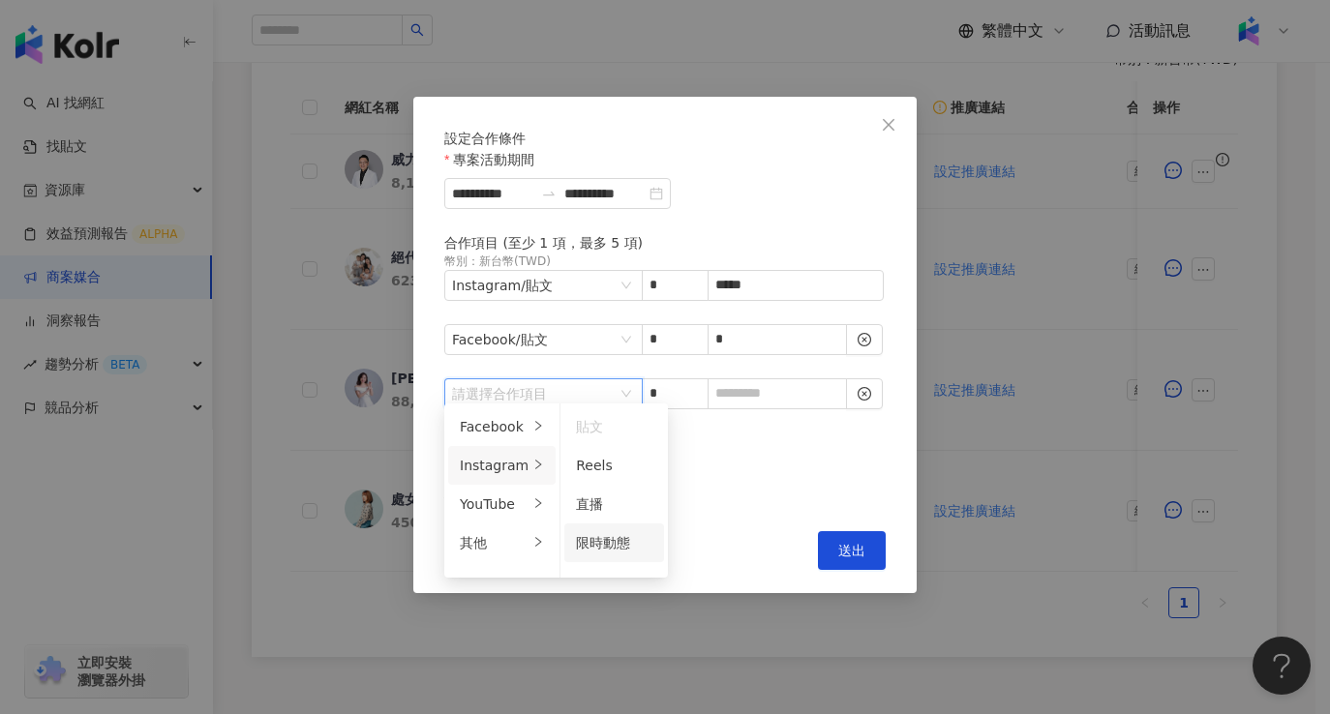
click at [613, 544] on span "限時動態" at bounding box center [603, 542] width 54 height 15
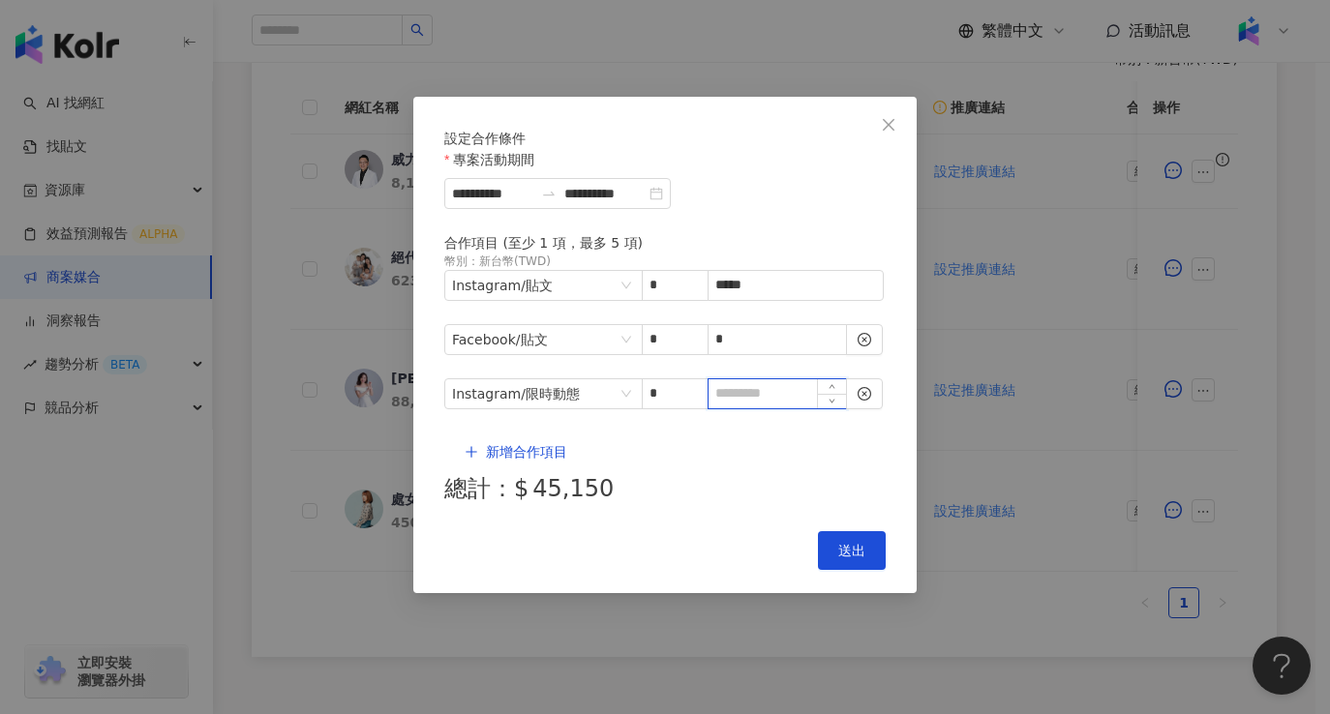
click at [765, 393] on input at bounding box center [777, 393] width 137 height 29
type input "*"
click at [516, 444] on span "新增合作項目" at bounding box center [526, 451] width 81 height 15
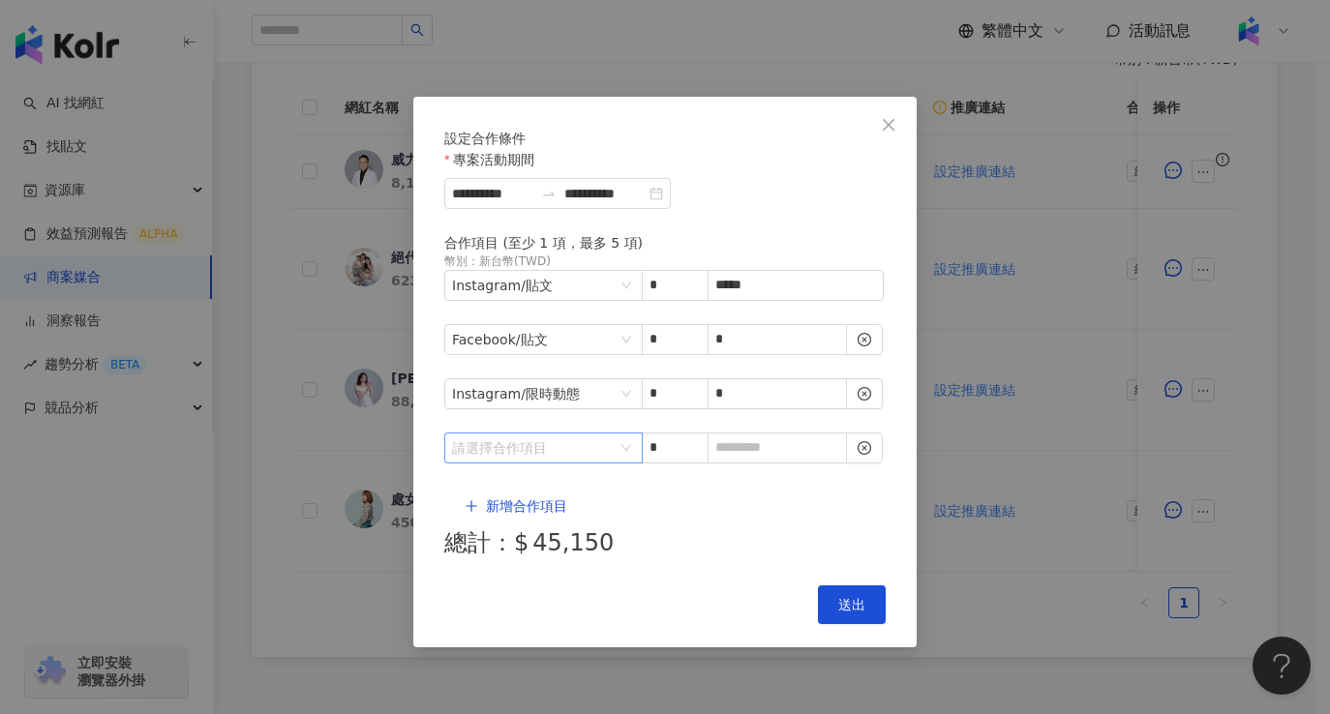
click at [628, 433] on div "請選擇合作項目" at bounding box center [543, 448] width 198 height 31
click at [519, 587] on div "其他" at bounding box center [494, 577] width 69 height 21
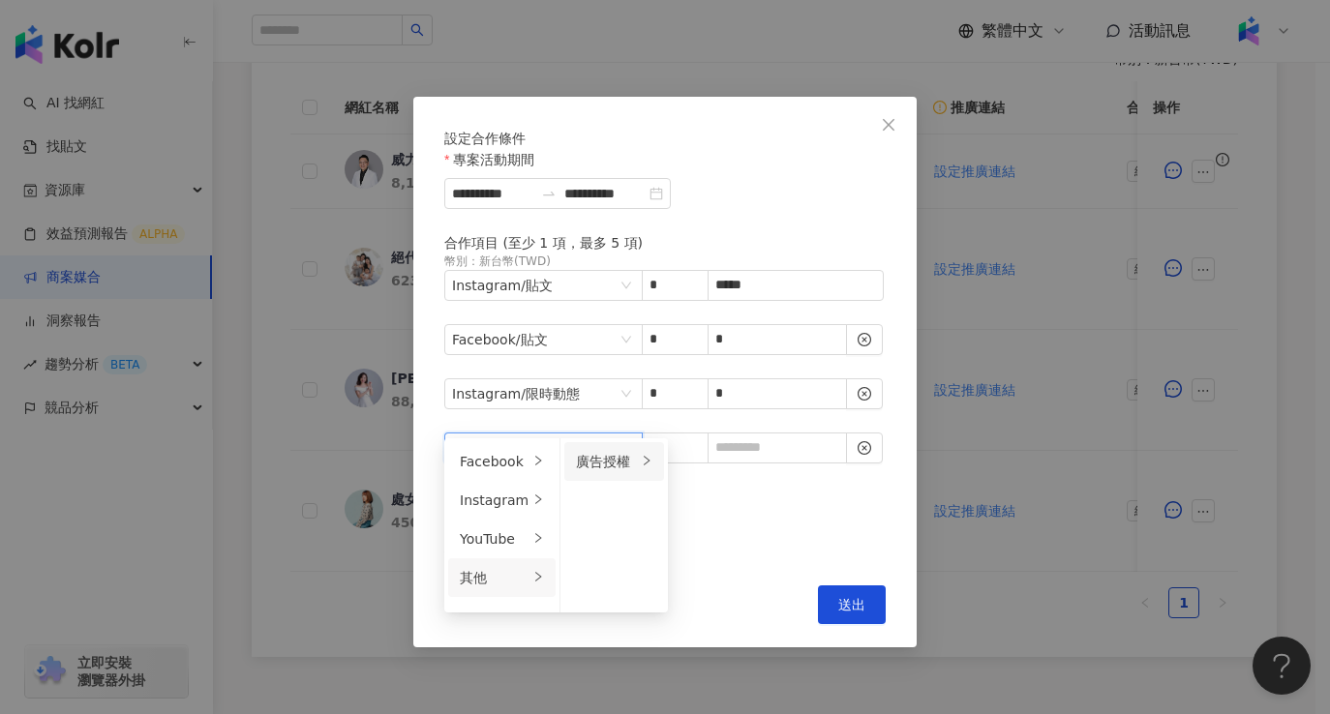
click at [615, 459] on div "廣告授權" at bounding box center [606, 461] width 61 height 21
click at [713, 540] on div "30 天" at bounding box center [721, 538] width 76 height 21
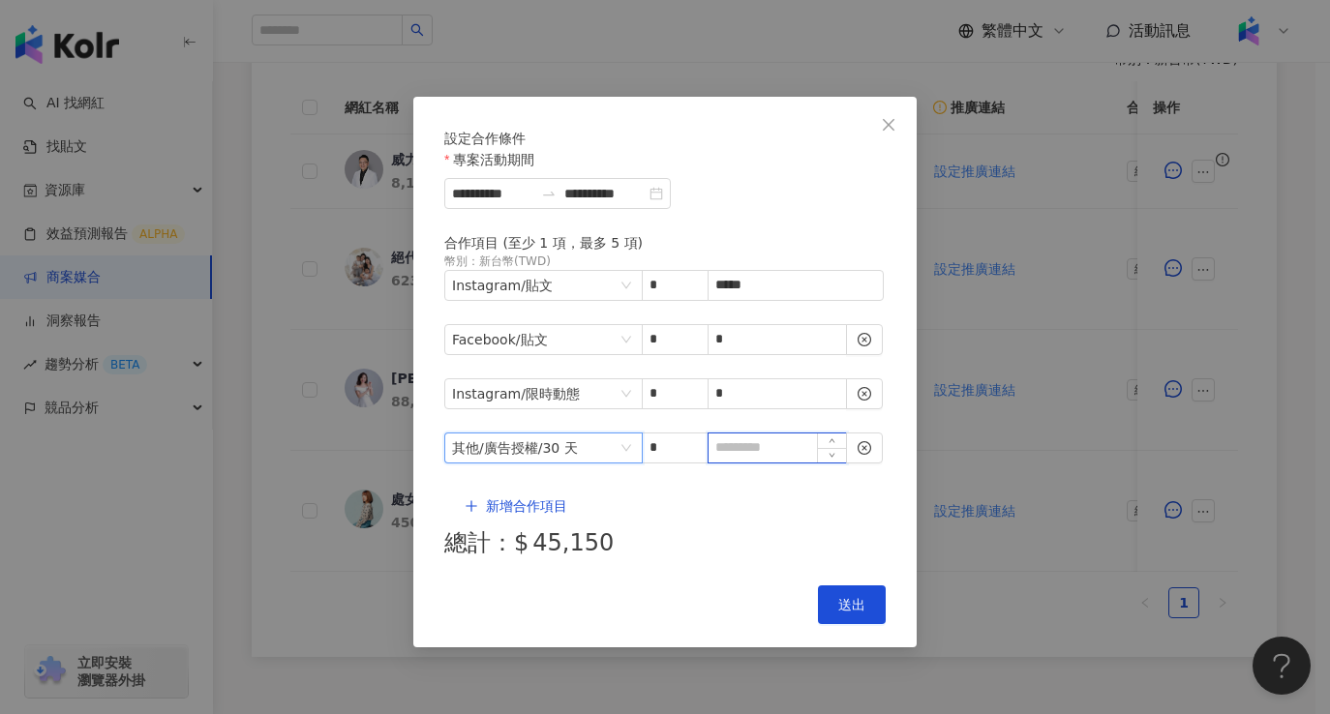
click at [757, 434] on input at bounding box center [777, 448] width 137 height 29
type input "*"
click at [689, 471] on div "**********" at bounding box center [664, 372] width 503 height 551
click at [839, 597] on span "送出" at bounding box center [851, 604] width 27 height 15
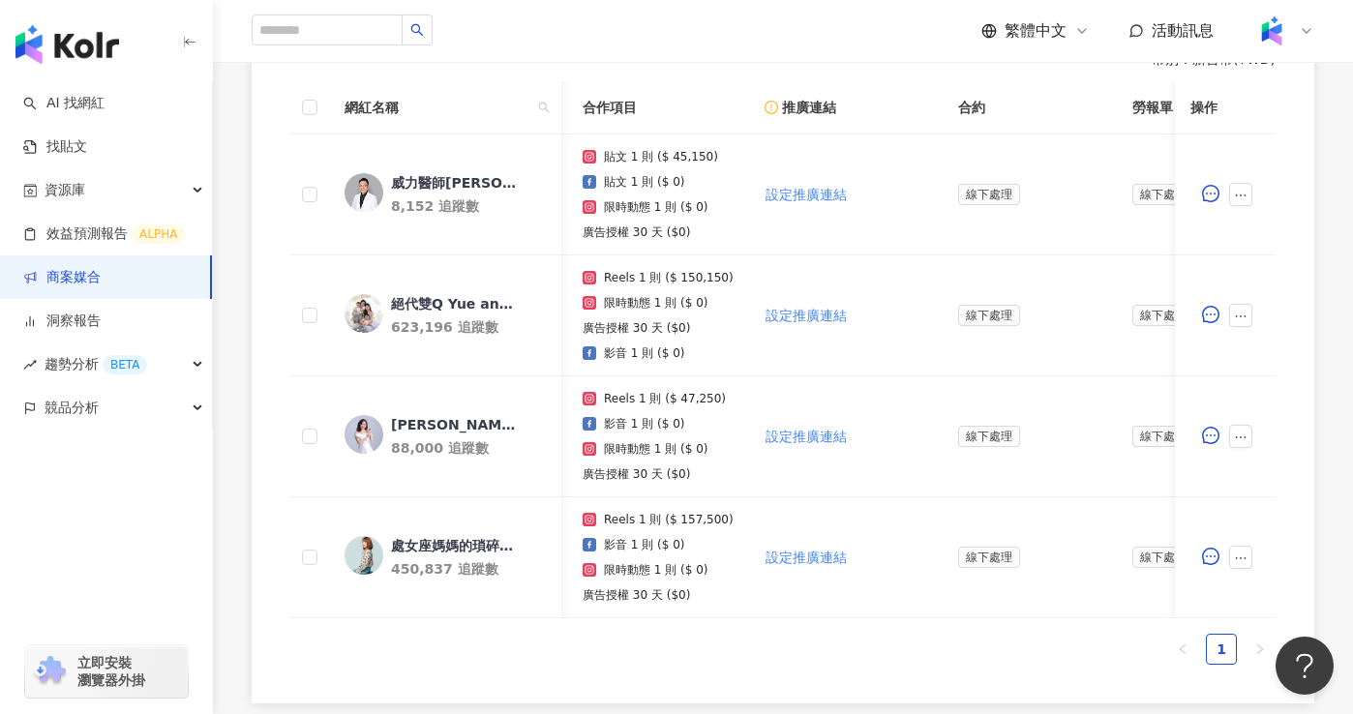
scroll to position [0, 0]
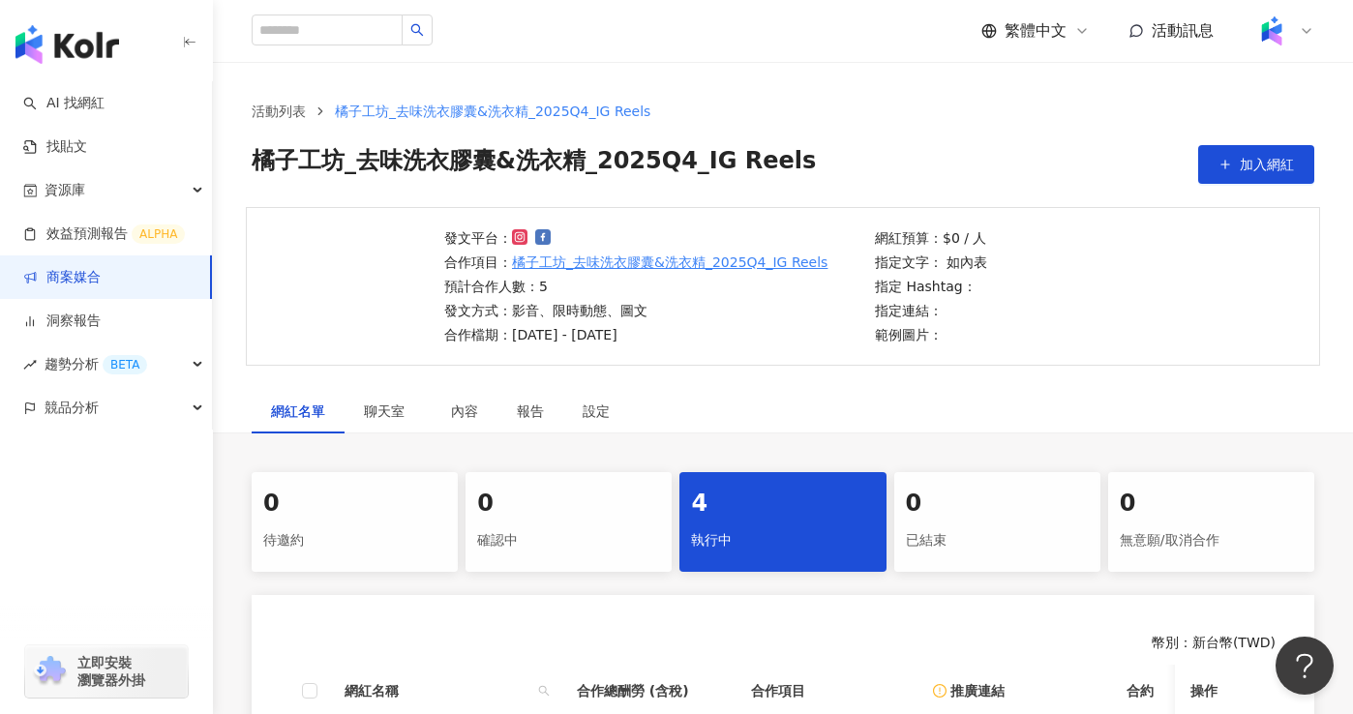
scroll to position [367, 0]
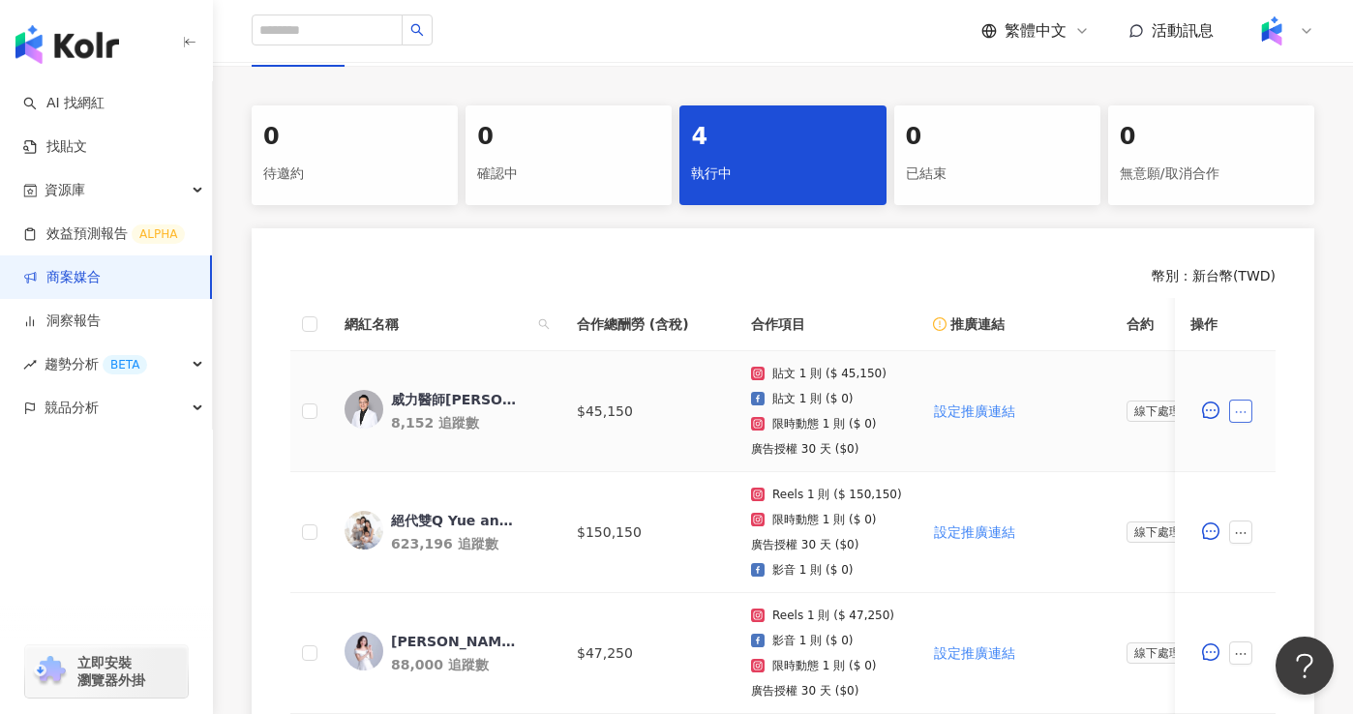
click at [1248, 410] on button "button" at bounding box center [1240, 411] width 23 height 23
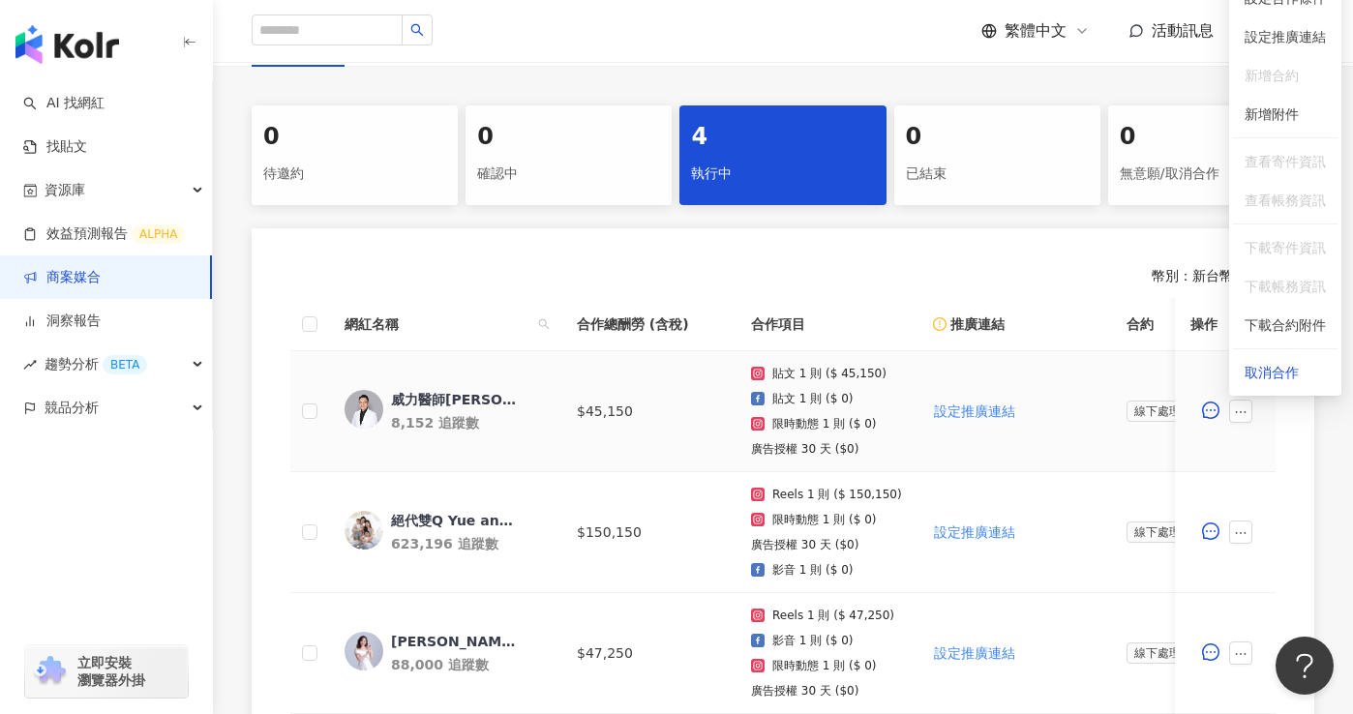
scroll to position [135, 0]
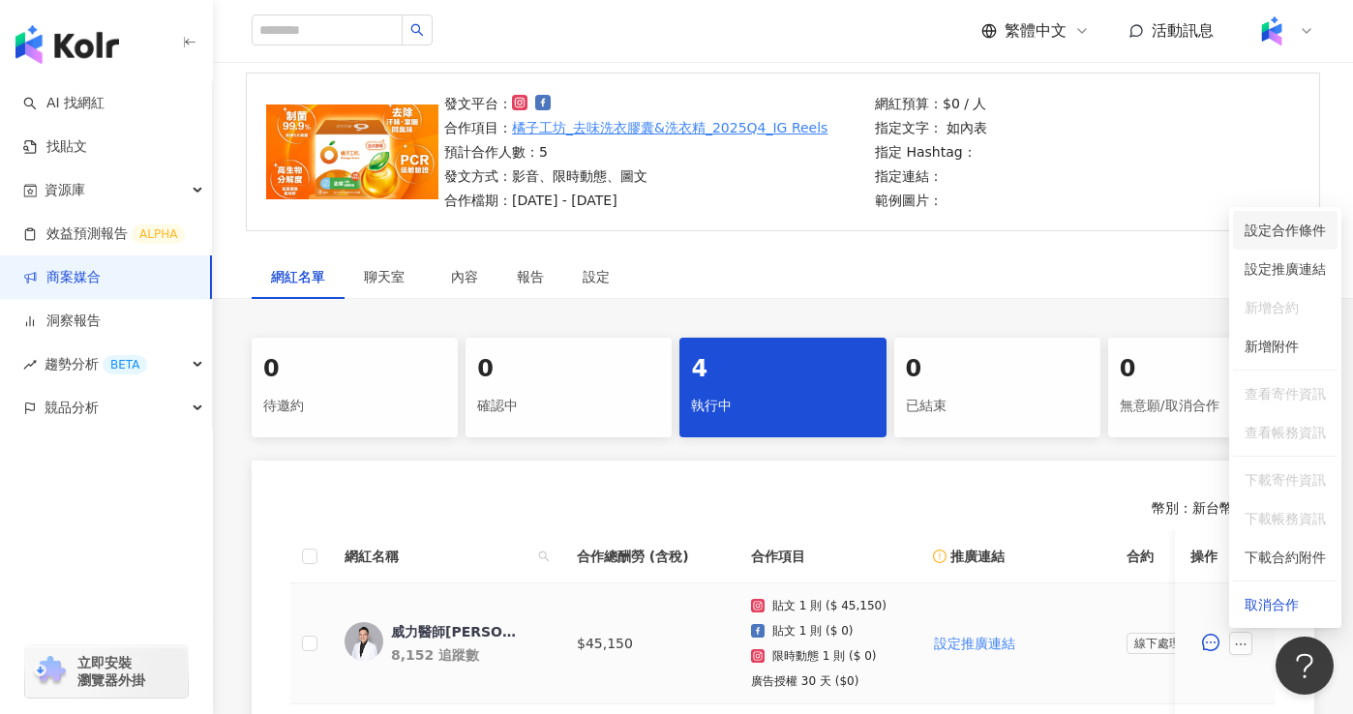
click at [1302, 230] on span "設定合作條件" at bounding box center [1285, 230] width 81 height 21
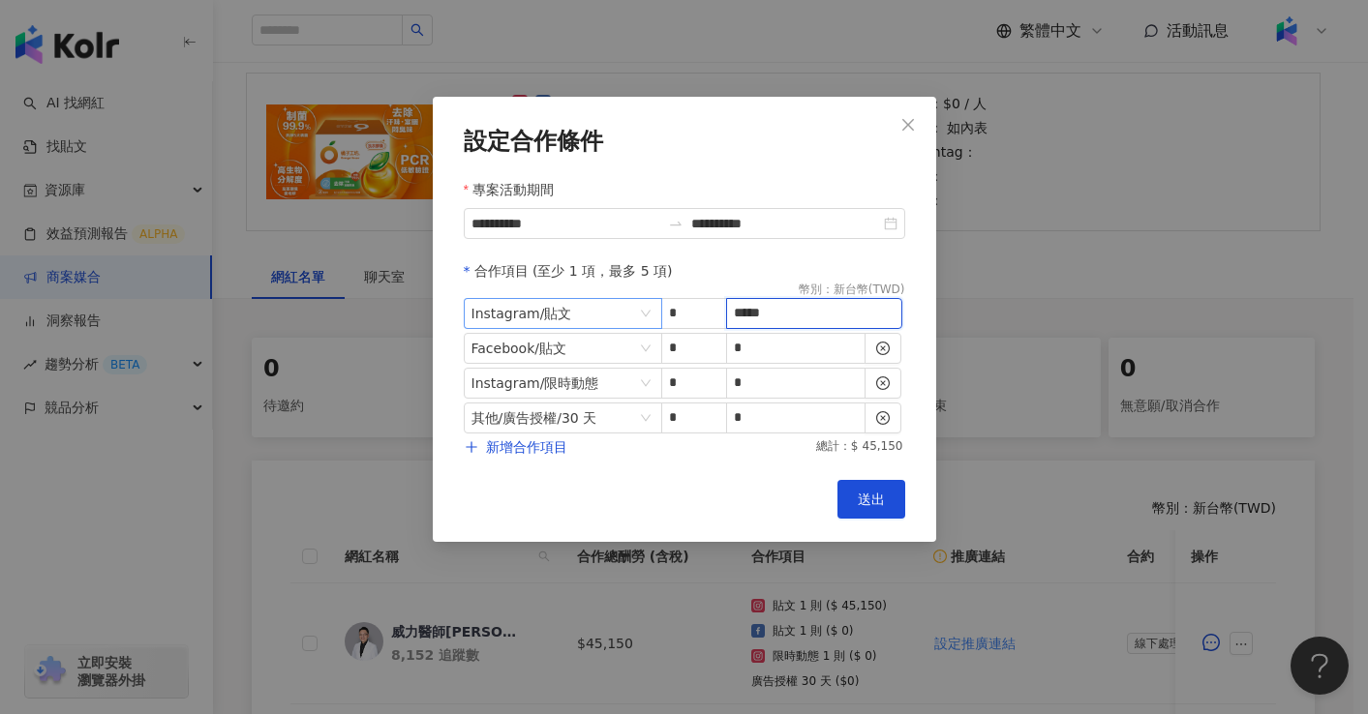
drag, startPoint x: 784, startPoint y: 312, endPoint x: 631, endPoint y: 312, distance: 152.9
click at [632, 312] on span "Instagram / 貼文 * *****" at bounding box center [684, 313] width 441 height 31
type input "*"
type input "*****"
click at [860, 485] on button "送出" at bounding box center [871, 499] width 68 height 39
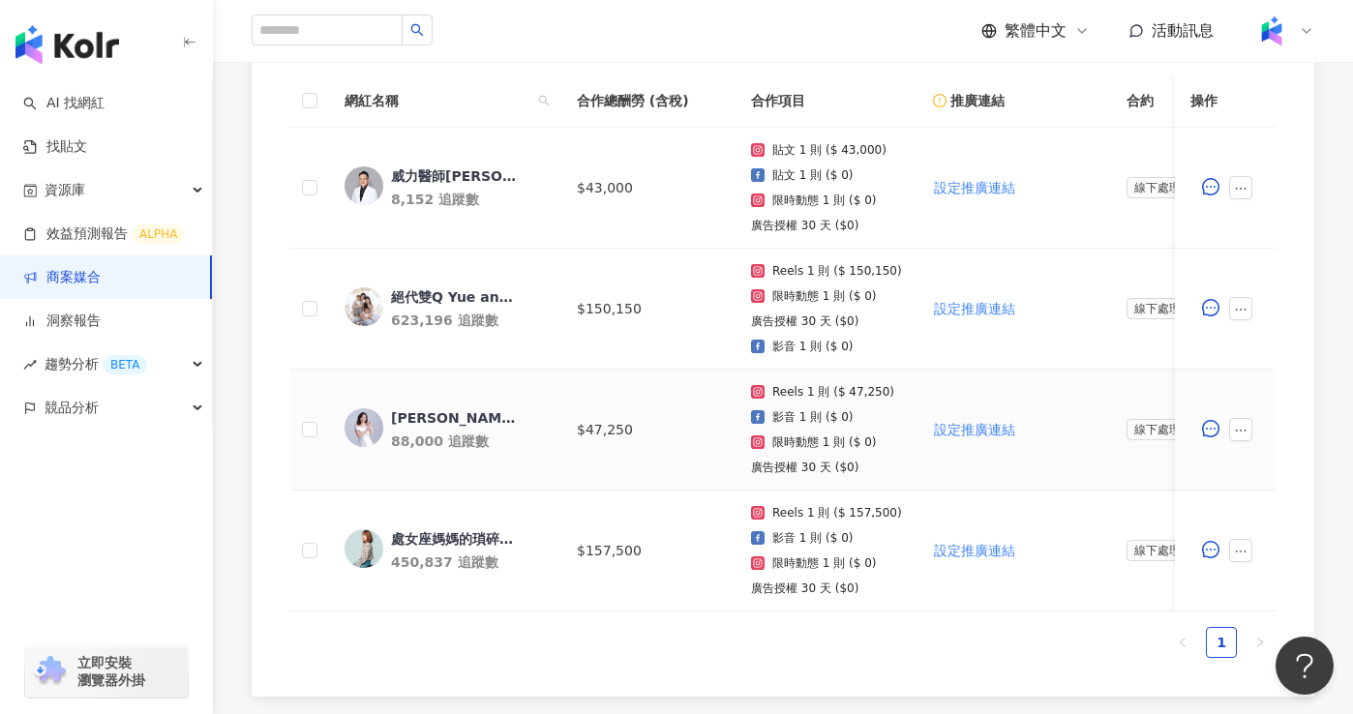
scroll to position [599, 0]
